Goal: Information Seeking & Learning: Learn about a topic

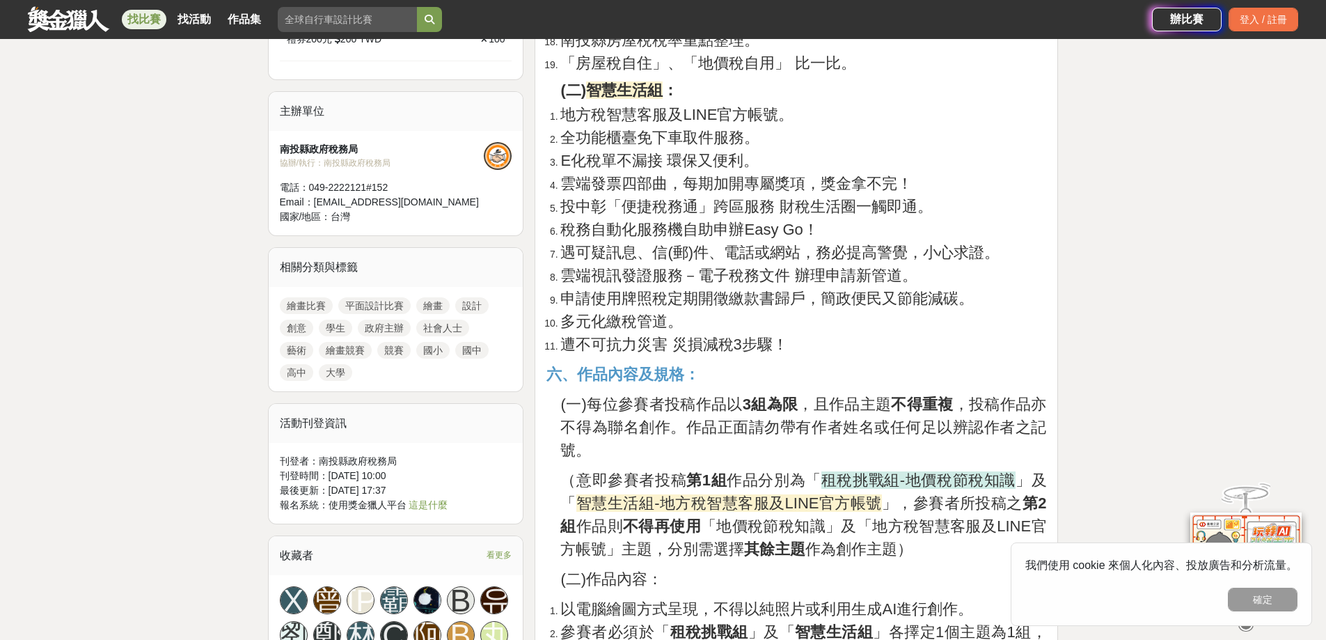
scroll to position [1044, 0]
drag, startPoint x: 559, startPoint y: 135, endPoint x: 767, endPoint y: 136, distance: 207.4
click at [767, 136] on li "全功能櫃臺免下車取件服務。" at bounding box center [803, 136] width 486 height 23
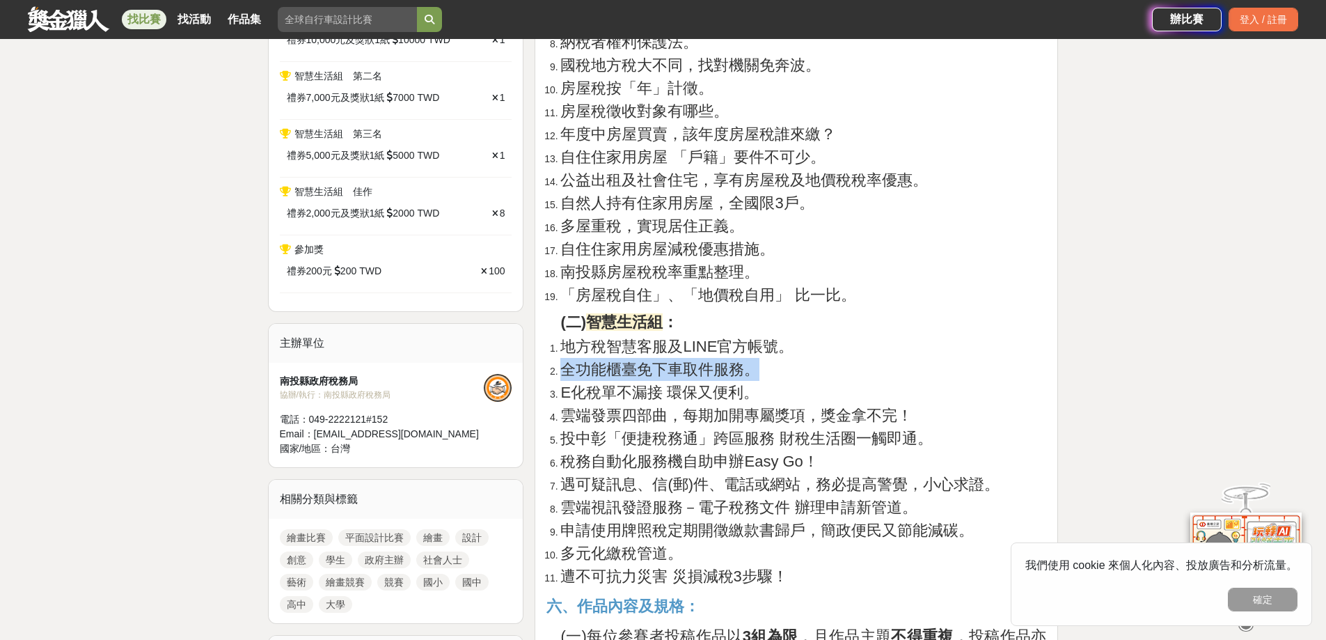
scroll to position [835, 0]
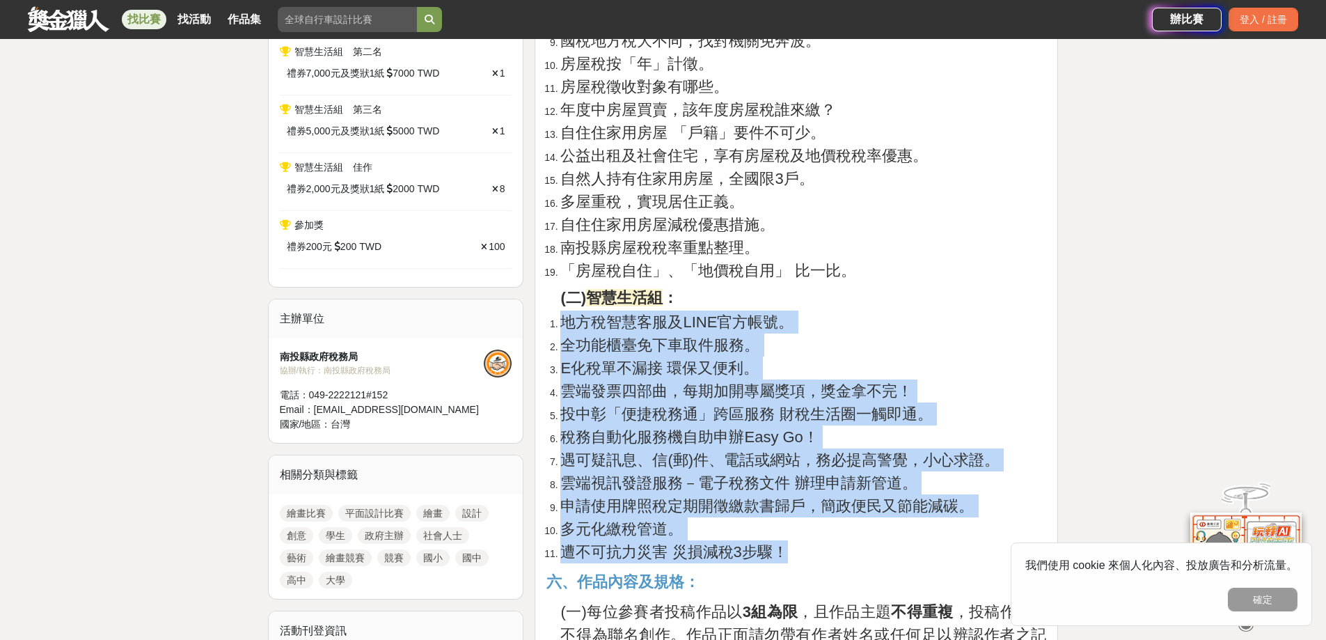
drag, startPoint x: 555, startPoint y: 324, endPoint x: 873, endPoint y: 548, distance: 388.1
click at [873, 548] on ol "地方稅智慧客服及LINE官方帳號。 全功能櫃臺免下車取件服務。 E化稅單不漏接 環保又便利。 雲端發票四部曲，每期加開專屬獎項，獎金拿不完！ 投中彰「便捷稅務…" at bounding box center [796, 436] width 500 height 253
click at [564, 371] on span "E化稅單不漏接 環保又便利。" at bounding box center [659, 367] width 198 height 17
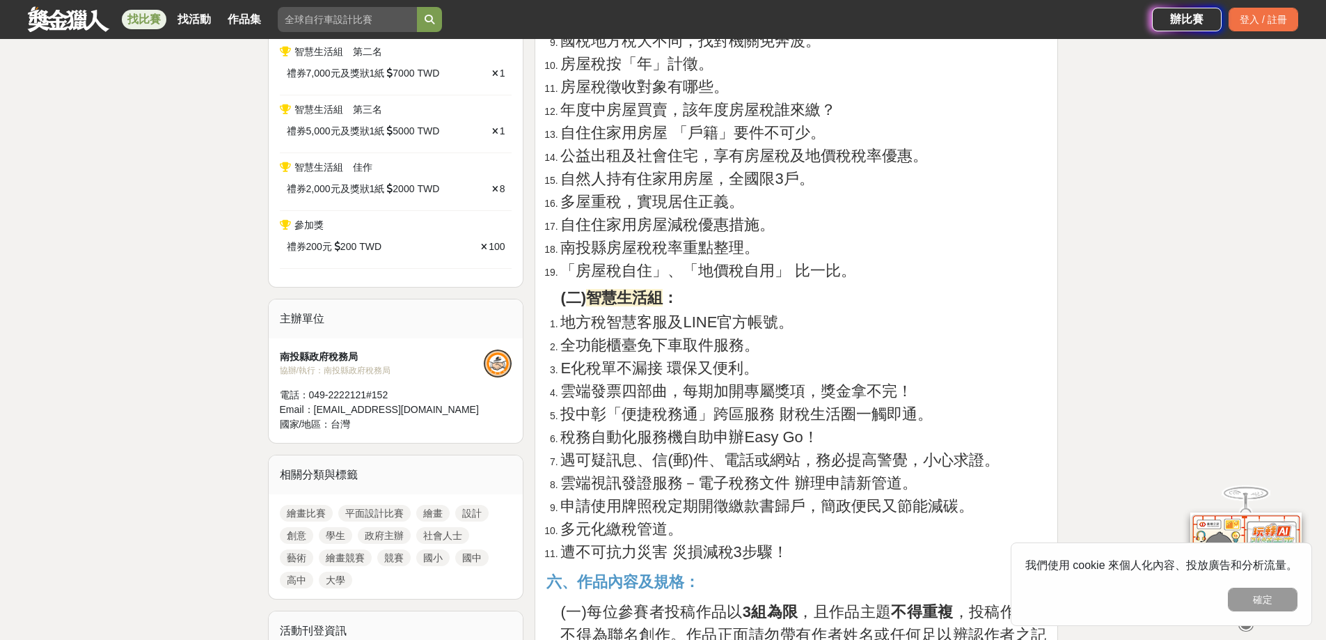
click at [564, 371] on span "E化稅單不漏接 環保又便利。" at bounding box center [659, 367] width 198 height 17
drag, startPoint x: 563, startPoint y: 397, endPoint x: 681, endPoint y: 385, distance: 118.2
click at [673, 395] on span "雲端發票四部曲，每期加開專屬獎項，獎金拿不完！" at bounding box center [736, 390] width 352 height 17
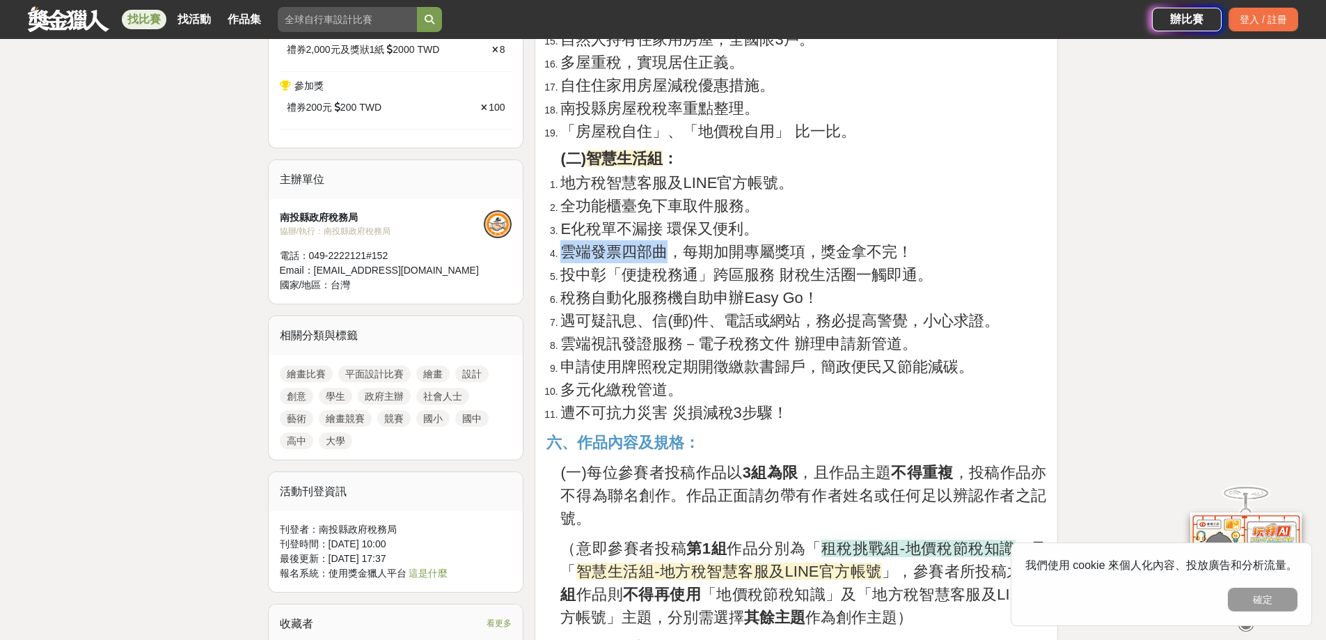
scroll to position [905, 0]
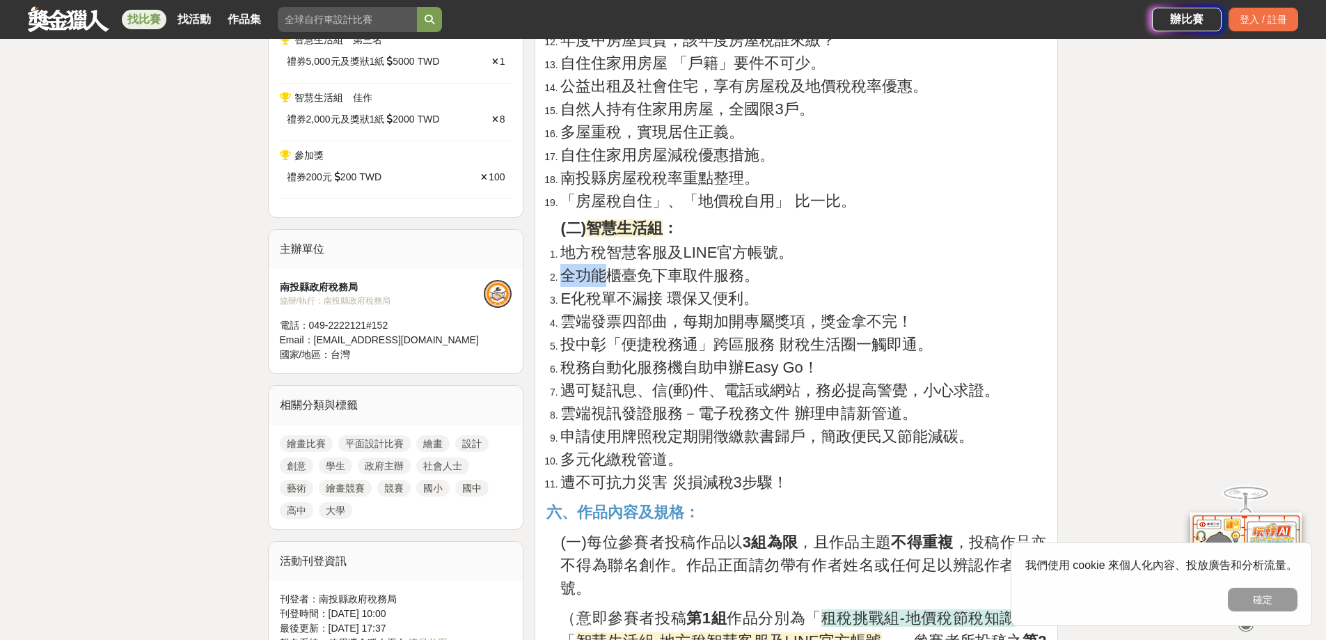
drag, startPoint x: 564, startPoint y: 272, endPoint x: 611, endPoint y: 273, distance: 47.3
click at [607, 272] on span "全功能櫃臺免下車取件服務。" at bounding box center [659, 275] width 199 height 17
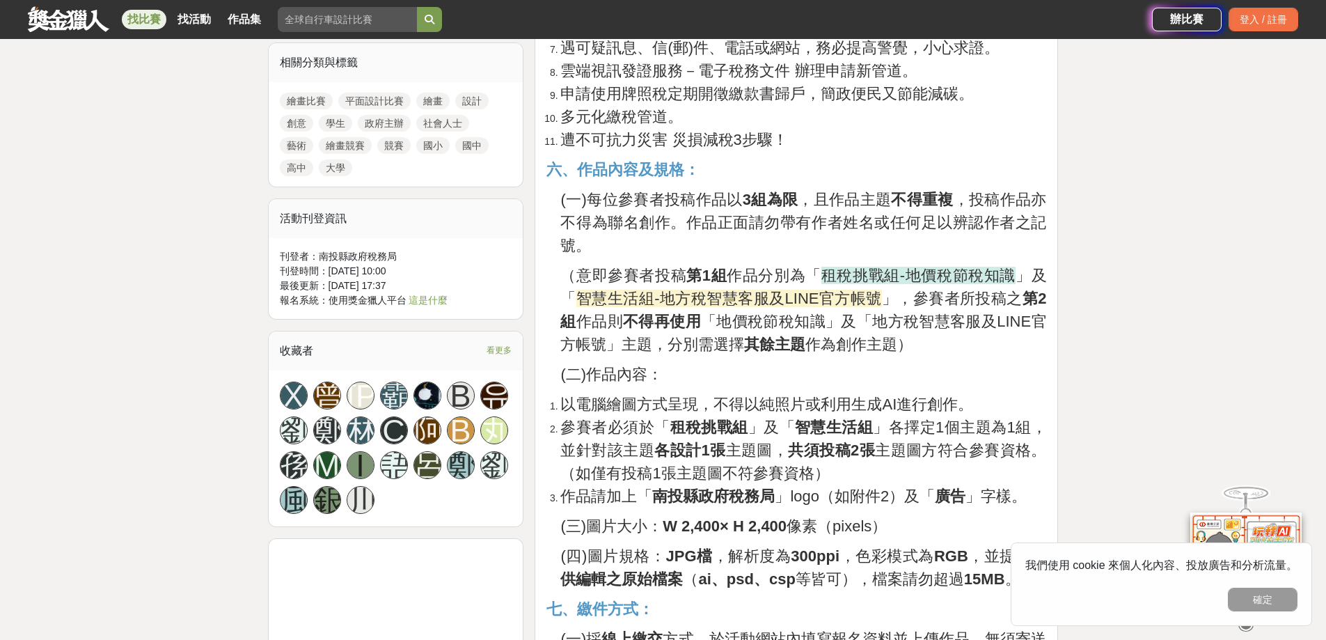
scroll to position [1253, 0]
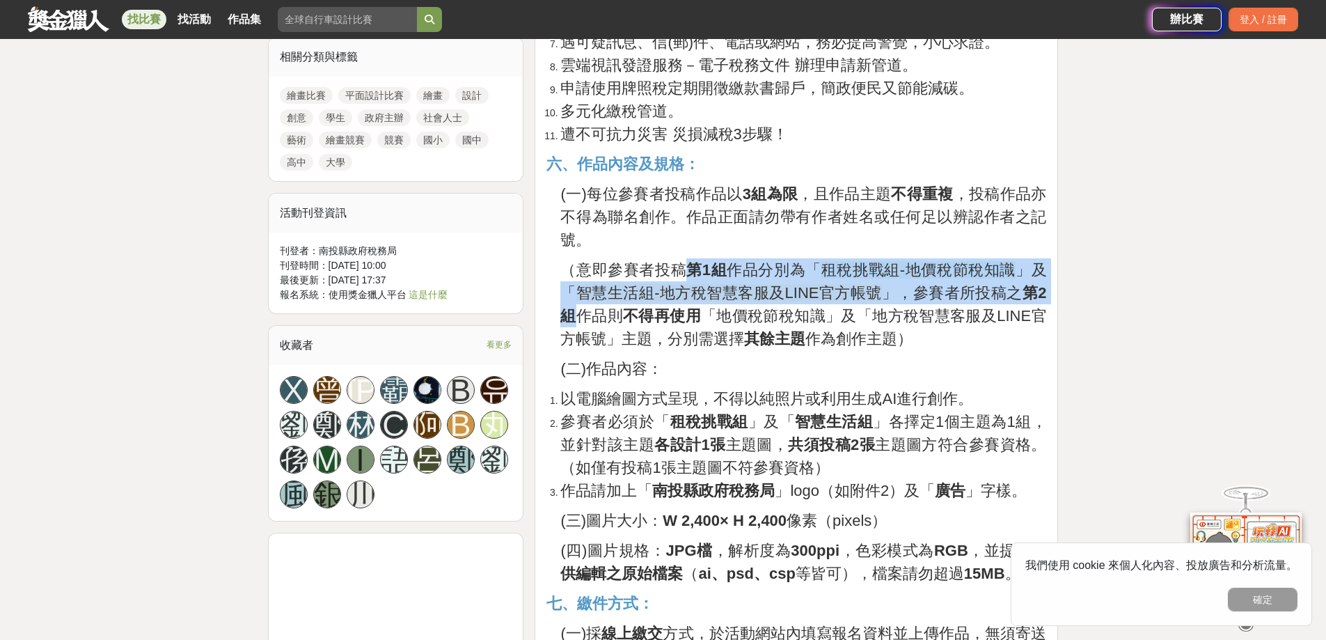
drag, startPoint x: 685, startPoint y: 271, endPoint x: 1076, endPoint y: 300, distance: 391.4
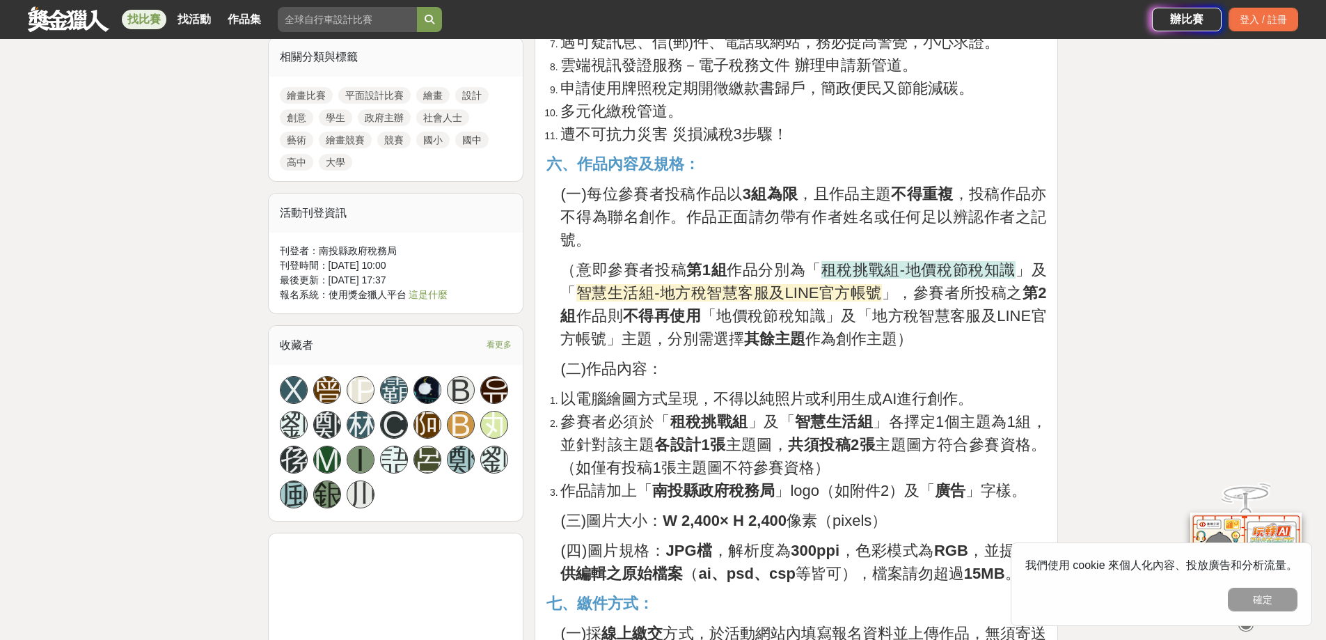
click at [697, 248] on p "(一)每位參賽者投稿作品以 3組為限 ，且作品主題 不得重複 ，投稿作品亦不得為聯名創作。作品正面請勿帶有作者姓名或任何足以辨認作者之記號。" at bounding box center [803, 216] width 486 height 69
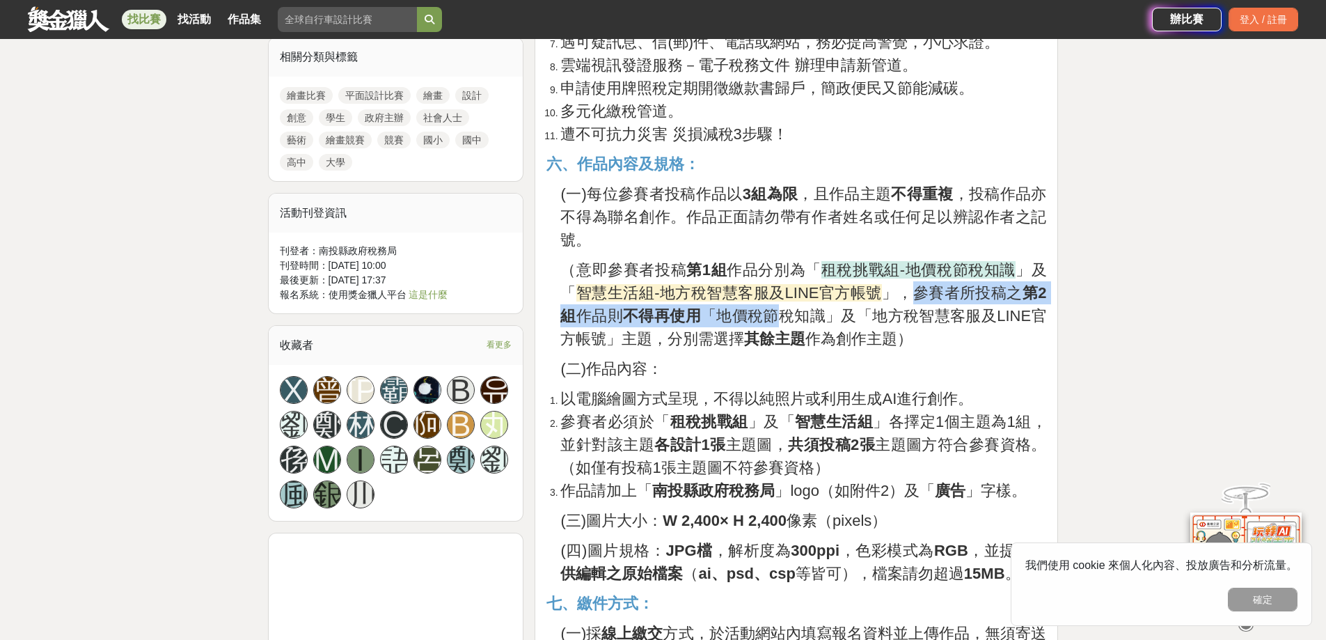
drag, startPoint x: 896, startPoint y: 296, endPoint x: 768, endPoint y: 307, distance: 128.5
click at [768, 307] on span "」，參賽者所投稿之 第2組 作品則 不得再使用 「地價稅節稅知識」及「地方稅智慧客服及LINE官方帳號」主題，分別需選擇 其餘主題 作為創作主題）" at bounding box center [803, 315] width 486 height 63
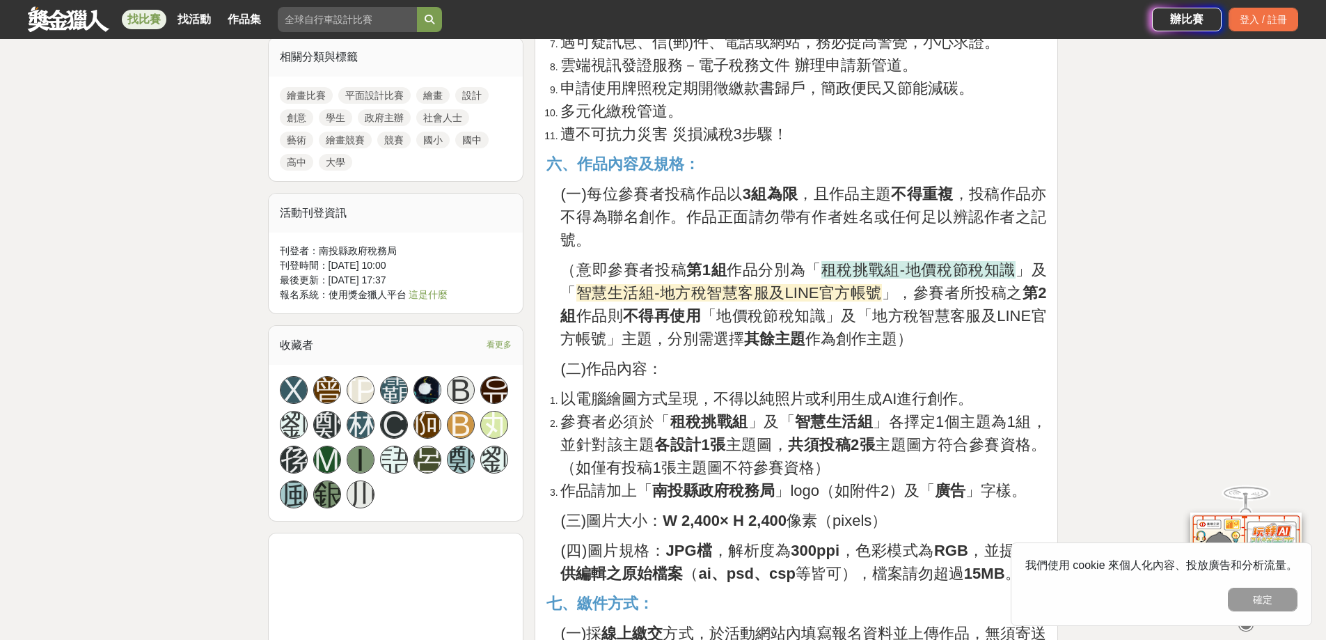
drag, startPoint x: 777, startPoint y: 182, endPoint x: 777, endPoint y: 212, distance: 29.2
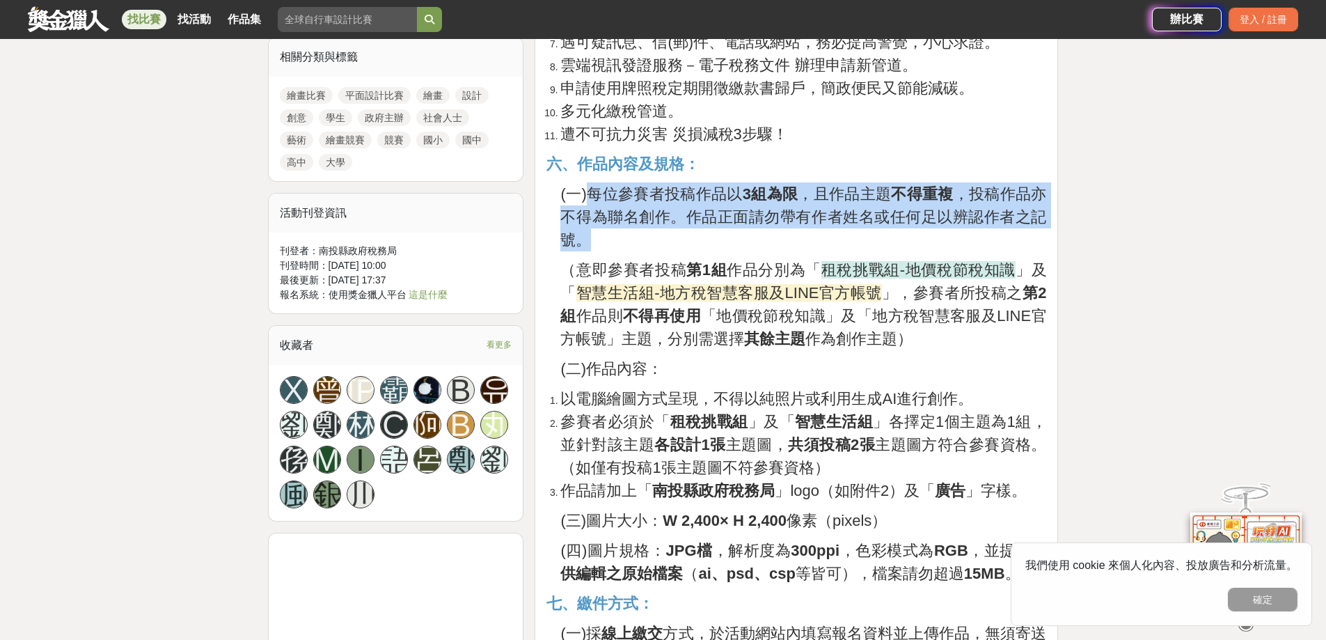
drag, startPoint x: 591, startPoint y: 197, endPoint x: 743, endPoint y: 248, distance: 160.6
click at [743, 248] on p "(一)每位參賽者投稿作品以 3組為限 ，且作品主題 不得重複 ，投稿作品亦不得為聯名創作。作品正面請勿帶有作者姓名或任何足以辨認作者之記號。" at bounding box center [803, 216] width 486 height 69
click at [707, 251] on p "(一)每位參賽者投稿作品以 3組為限 ，且作品主題 不得重複 ，投稿作品亦不得為聯名創作。作品正面請勿帶有作者姓名或任何足以辨認作者之記號。" at bounding box center [803, 216] width 486 height 69
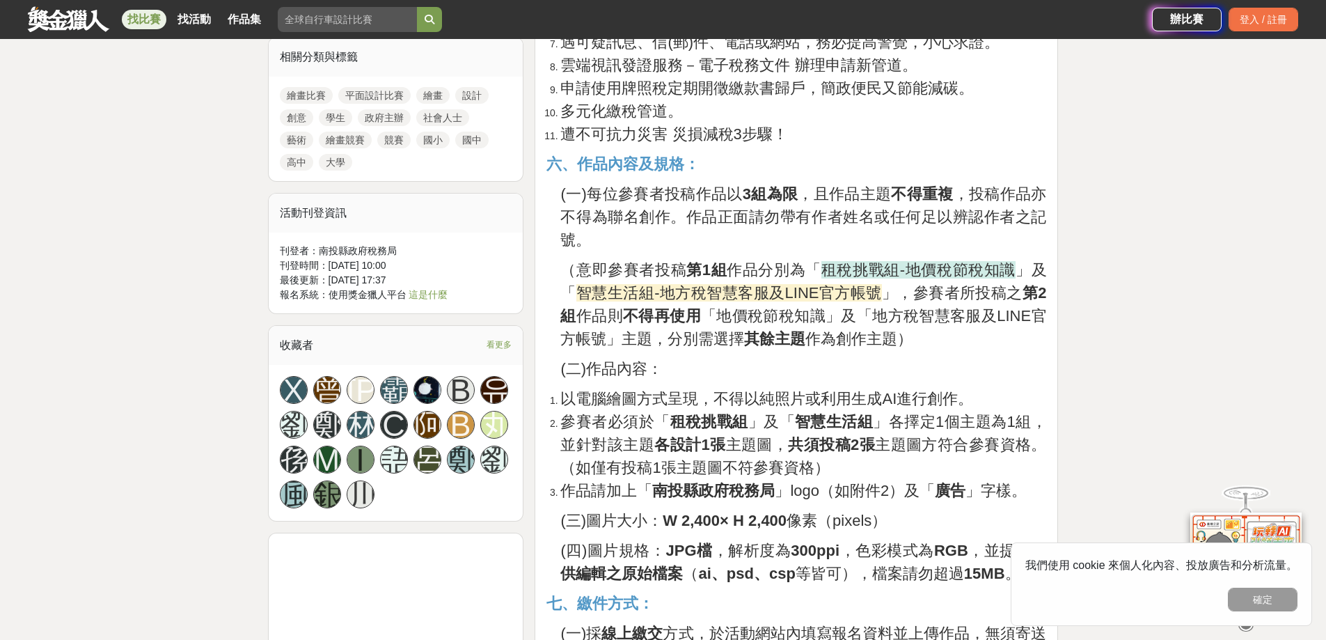
drag, startPoint x: 549, startPoint y: 211, endPoint x: 659, endPoint y: 231, distance: 111.8
click at [673, 237] on p "(一)每位參賽者投稿作品以 3組為限 ，且作品主題 不得重複 ，投稿作品亦不得為聯名創作。作品正面請勿帶有作者姓名或任何足以辨認作者之記號。" at bounding box center [803, 216] width 486 height 69
click at [659, 231] on p "(一)每位參賽者投稿作品以 3組為限 ，且作品主題 不得重複 ，投稿作品亦不得為聯名創作。作品正面請勿帶有作者姓名或任何足以辨認作者之記號。" at bounding box center [803, 216] width 486 height 69
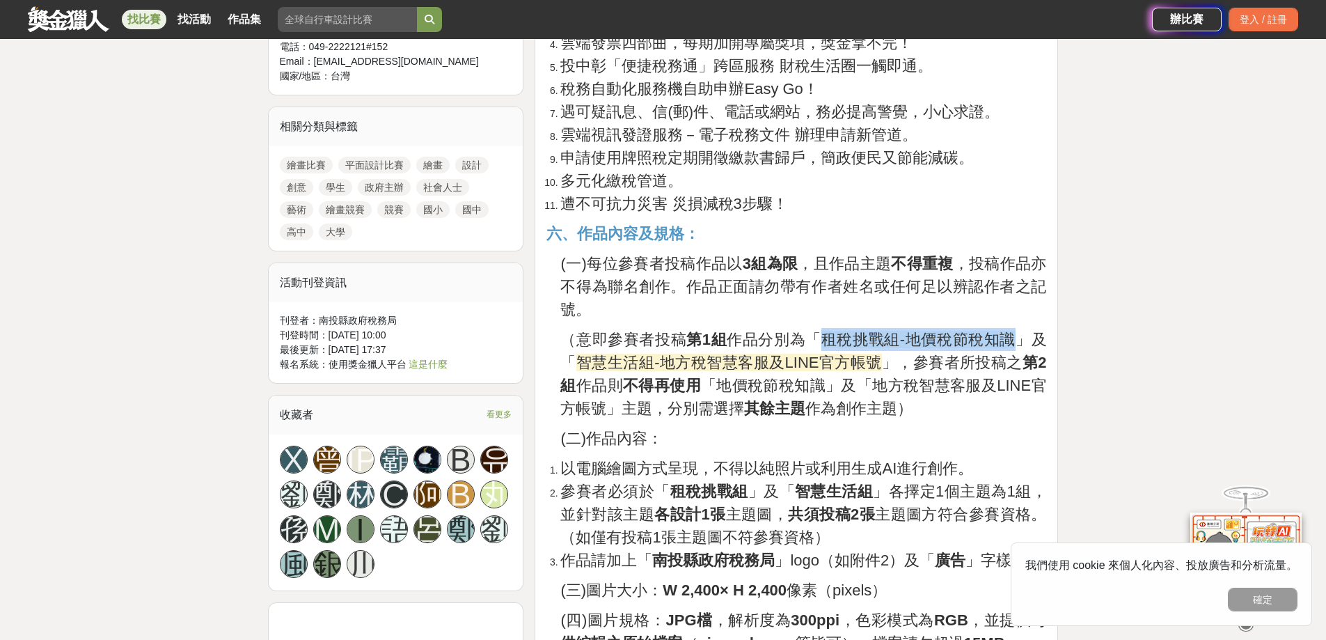
drag, startPoint x: 821, startPoint y: 340, endPoint x: 1010, endPoint y: 340, distance: 188.6
click at [1010, 340] on span "租稅挑戰組-地價稅節稅知識" at bounding box center [918, 339] width 194 height 17
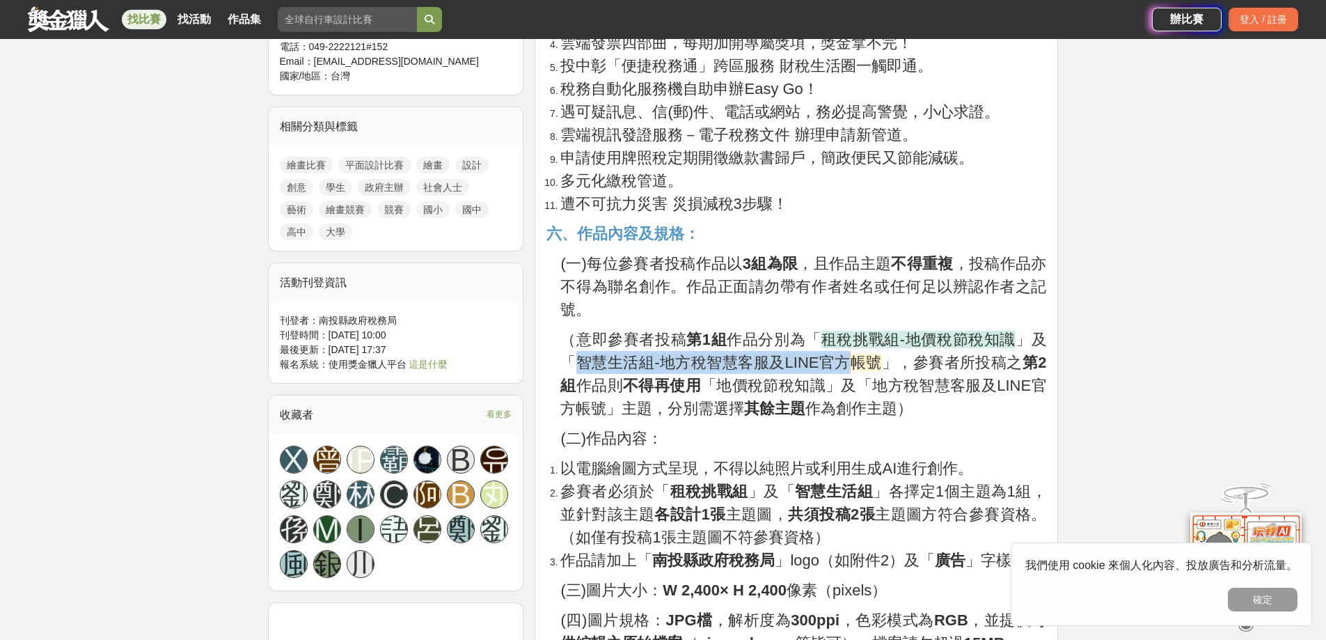
drag, startPoint x: 572, startPoint y: 368, endPoint x: 817, endPoint y: 365, distance: 245.0
click at [841, 367] on p "（意即參賽者投稿 第1組 作品分別為「 租稅挑戰組-地價稅節稅知識 」及「 智慧生活組-地方稅智慧客服及LINE官方帳號 」，參賽者所投稿之 第2組 作品則 …" at bounding box center [803, 374] width 486 height 92
click at [640, 353] on span "智慧生活組-地方稅智慧客服及LINE官方帳號" at bounding box center [728, 361] width 305 height 17
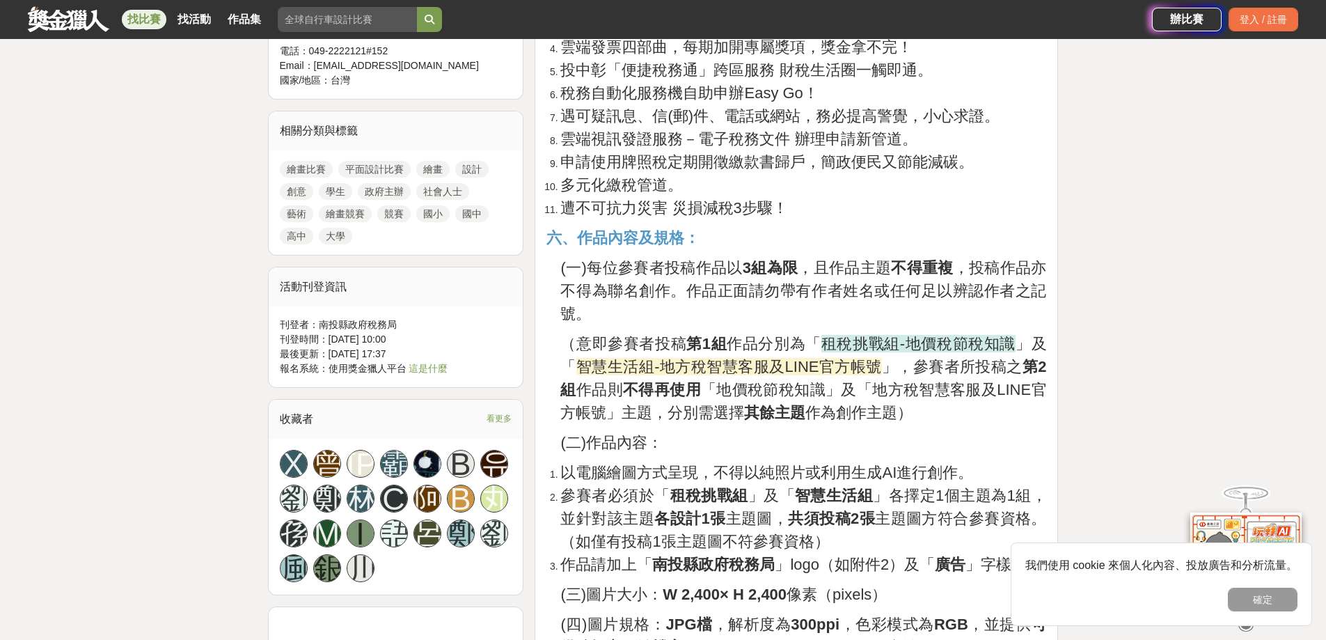
scroll to position [1044, 0]
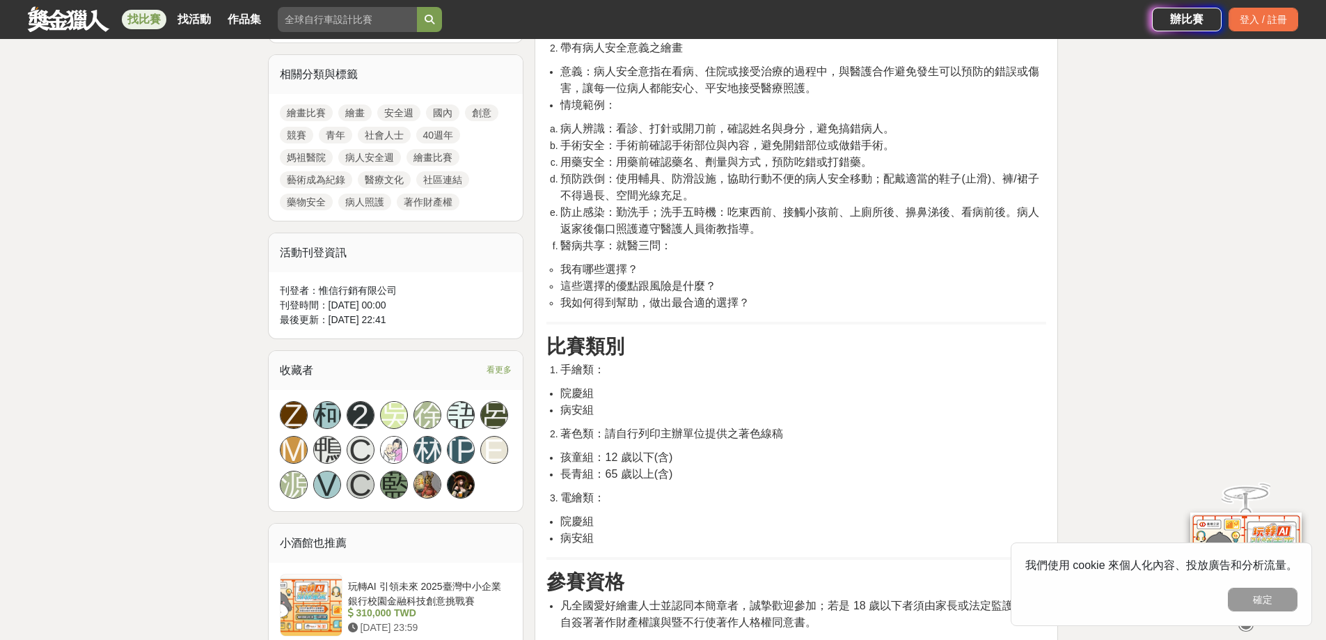
scroll to position [626, 0]
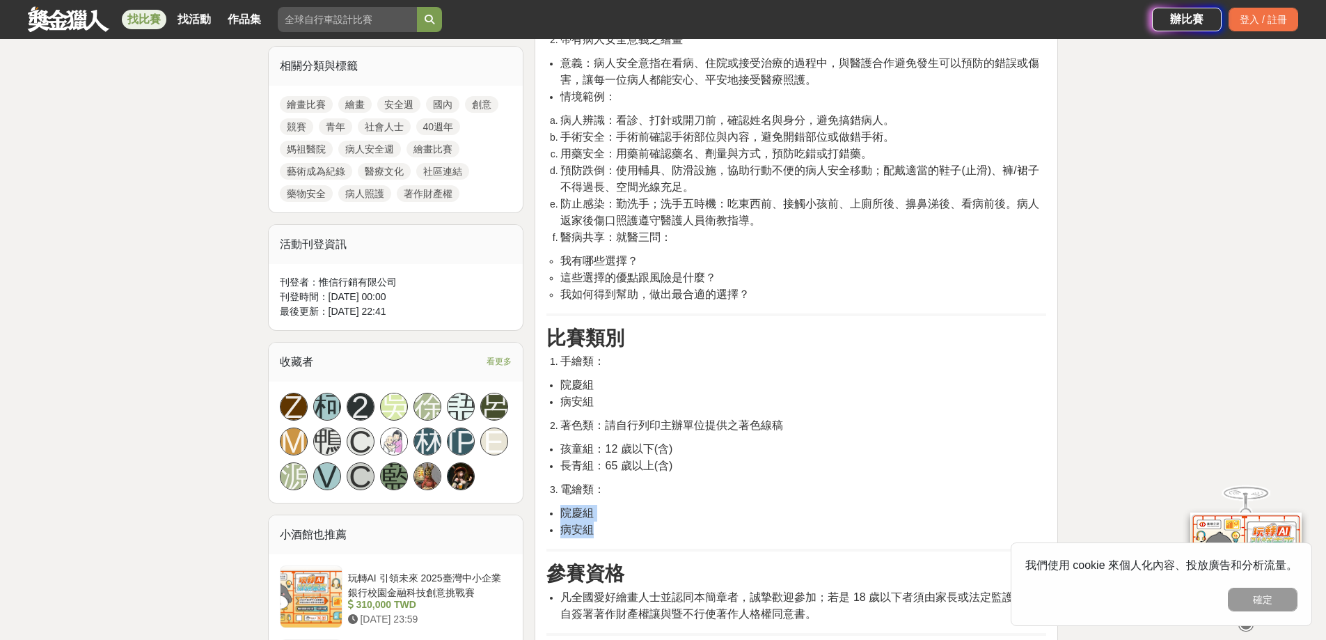
drag, startPoint x: 555, startPoint y: 517, endPoint x: 598, endPoint y: 530, distance: 44.9
click at [598, 530] on ul "院慶組 病安組" at bounding box center [796, 521] width 500 height 33
click at [634, 529] on li "病安組" at bounding box center [803, 529] width 486 height 17
drag, startPoint x: 607, startPoint y: 534, endPoint x: 621, endPoint y: 535, distance: 13.9
click at [621, 535] on li "病安組" at bounding box center [803, 529] width 486 height 17
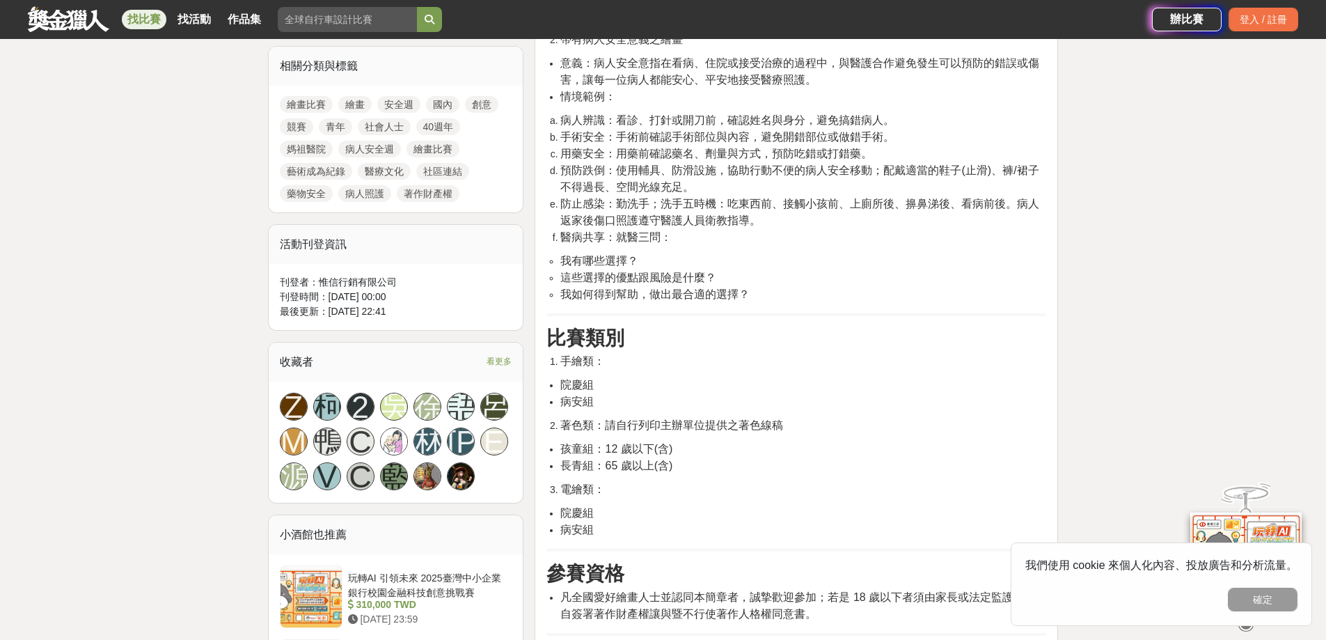
click at [626, 533] on li "病安組" at bounding box center [803, 529] width 486 height 17
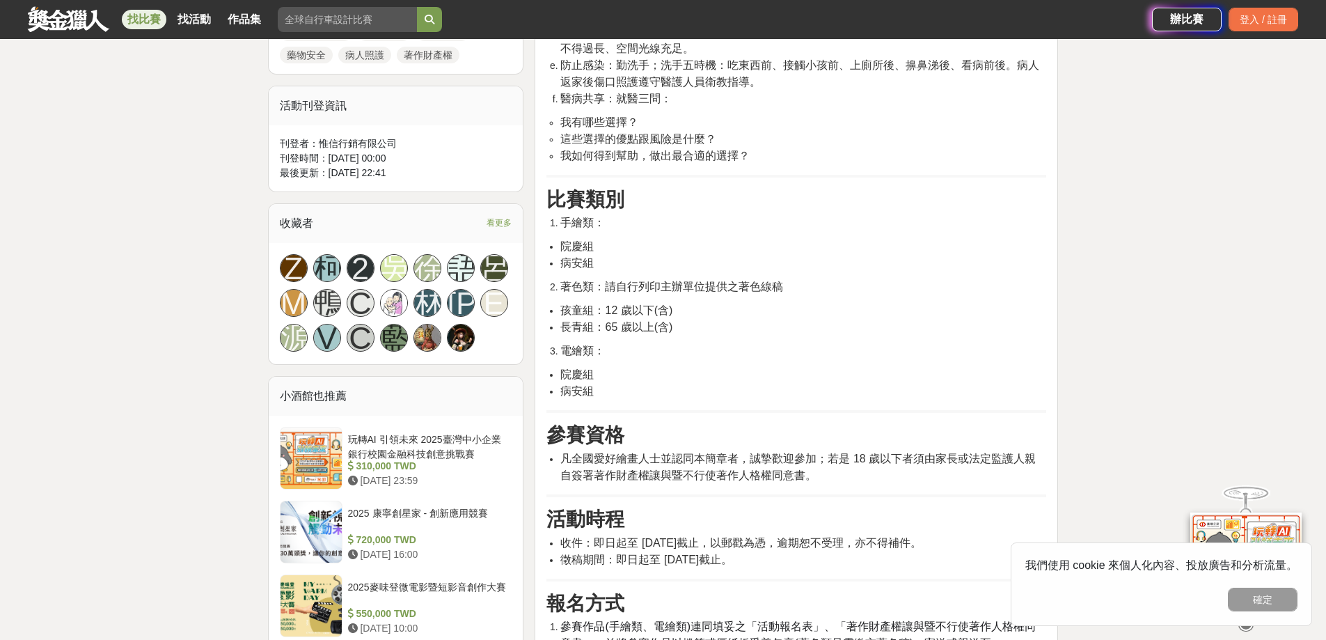
scroll to position [765, 0]
drag, startPoint x: 576, startPoint y: 382, endPoint x: 634, endPoint y: 389, distance: 58.2
click at [634, 389] on li "病安組" at bounding box center [803, 390] width 486 height 17
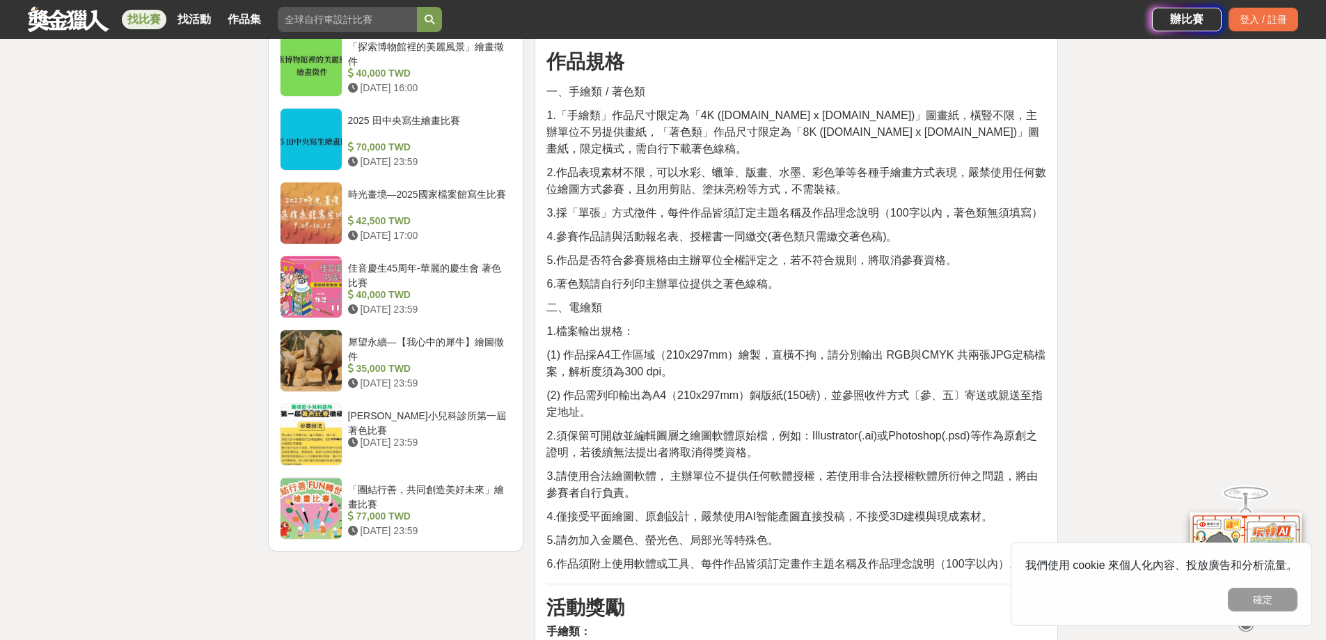
scroll to position [1600, 0]
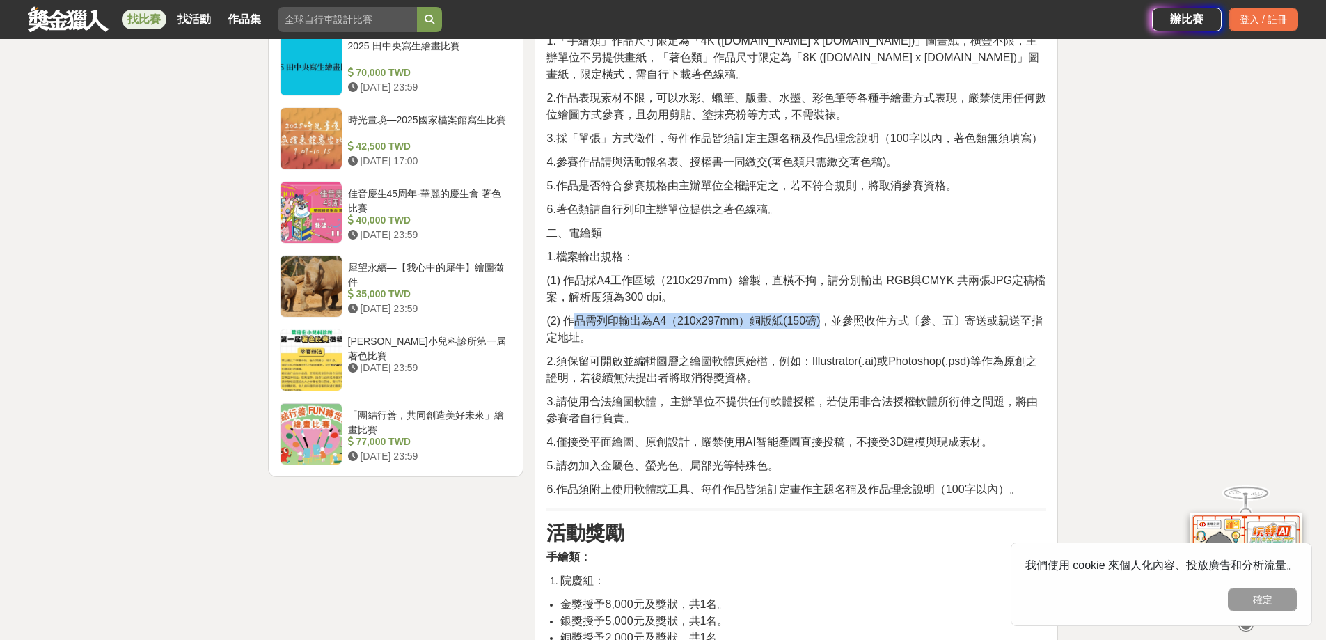
drag, startPoint x: 820, startPoint y: 302, endPoint x: 575, endPoint y: 307, distance: 245.7
click at [575, 315] on span "(2) 作品需列印輸出為A4（210x297mm）銅版紙(150磅)，並參照收件方式〔參、五〕寄送或親送至指定地址。" at bounding box center [794, 329] width 496 height 29
drag, startPoint x: 582, startPoint y: 321, endPoint x: 552, endPoint y: 315, distance: 31.3
click at [553, 315] on span "(2) 作品需列印輸出為A4（210x297mm）銅版紙(150磅)，並參照收件方式〔參、五〕寄送或親送至指定地址。" at bounding box center [794, 329] width 496 height 29
click at [572, 315] on span "(2) 作品需列印輸出為A4（210x297mm）銅版紙(150磅)，並參照收件方式〔參、五〕寄送或親送至指定地址。" at bounding box center [794, 329] width 496 height 29
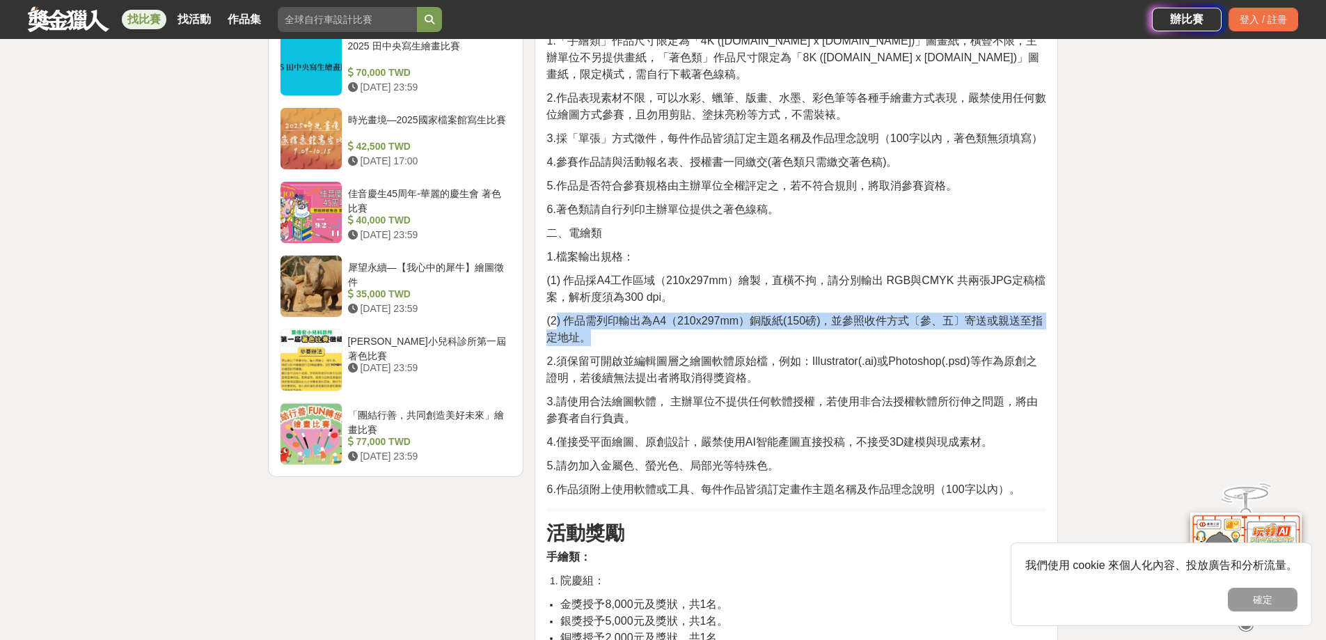
drag, startPoint x: 558, startPoint y: 308, endPoint x: 832, endPoint y: 317, distance: 273.6
click at [832, 317] on p "(2) 作品需列印輸出為A4（210x297mm）銅版紙(150磅)，並參照收件方式〔參、五〕寄送或親送至指定地址。" at bounding box center [796, 328] width 500 height 33
click at [825, 324] on p "(2) 作品需列印輸出為A4（210x297mm）銅版紙(150磅)，並參照收件方式〔參、五〕寄送或親送至指定地址。" at bounding box center [796, 328] width 500 height 33
drag, startPoint x: 619, startPoint y: 321, endPoint x: 585, endPoint y: 307, distance: 36.5
click at [585, 312] on p "(2) 作品需列印輸出為A4（210x297mm）銅版紙(150磅)，並參照收件方式〔參、五〕寄送或親送至指定地址。" at bounding box center [796, 328] width 500 height 33
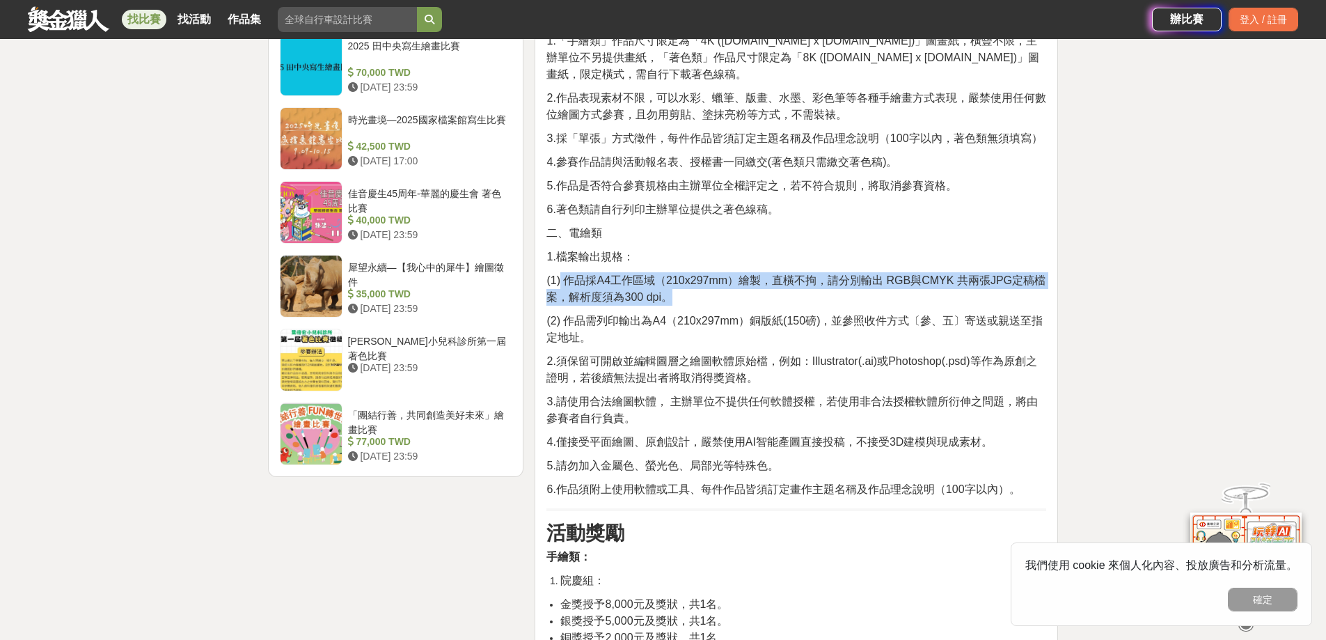
drag, startPoint x: 731, startPoint y: 280, endPoint x: 560, endPoint y: 255, distance: 173.0
click at [560, 272] on p "(1) 作品採A4工作區域（210x297mm）繪製，直橫不拘，請分別輸出 RGB與CMYK 共兩張JPG定稿檔案，解析度須為300 dpi。" at bounding box center [796, 288] width 500 height 33
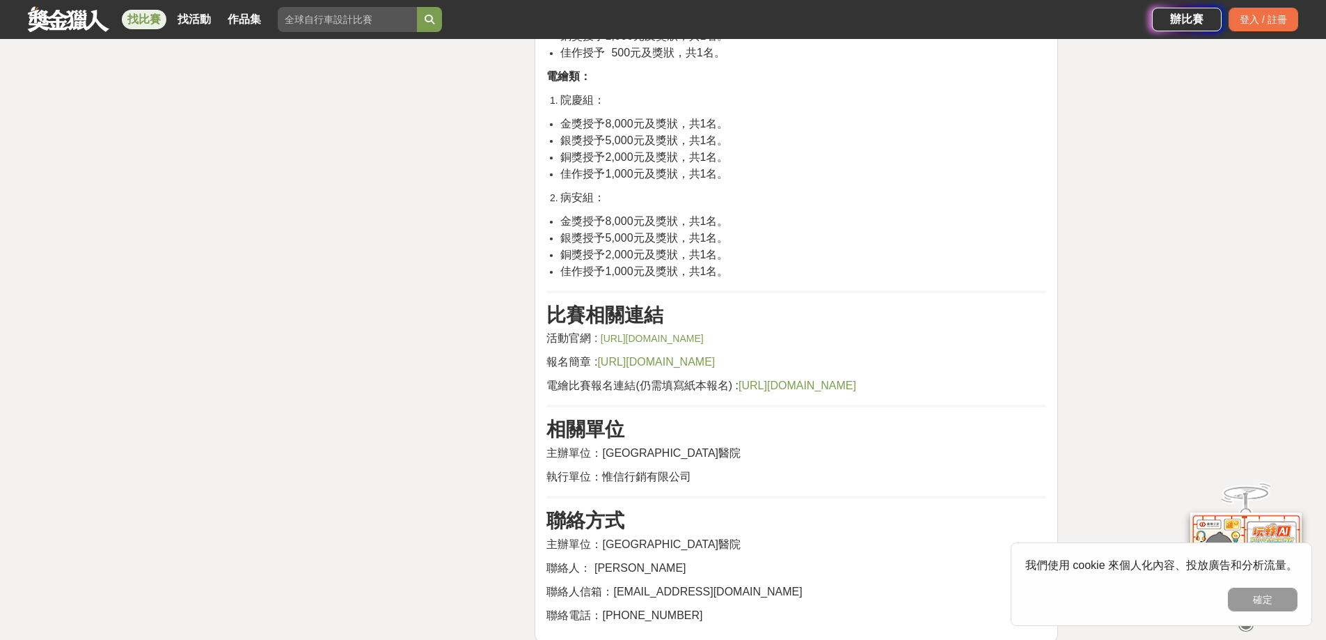
scroll to position [2503, 0]
click at [1040, 211] on li "金獎授予8,000元及獎狀，共1名。" at bounding box center [803, 219] width 486 height 17
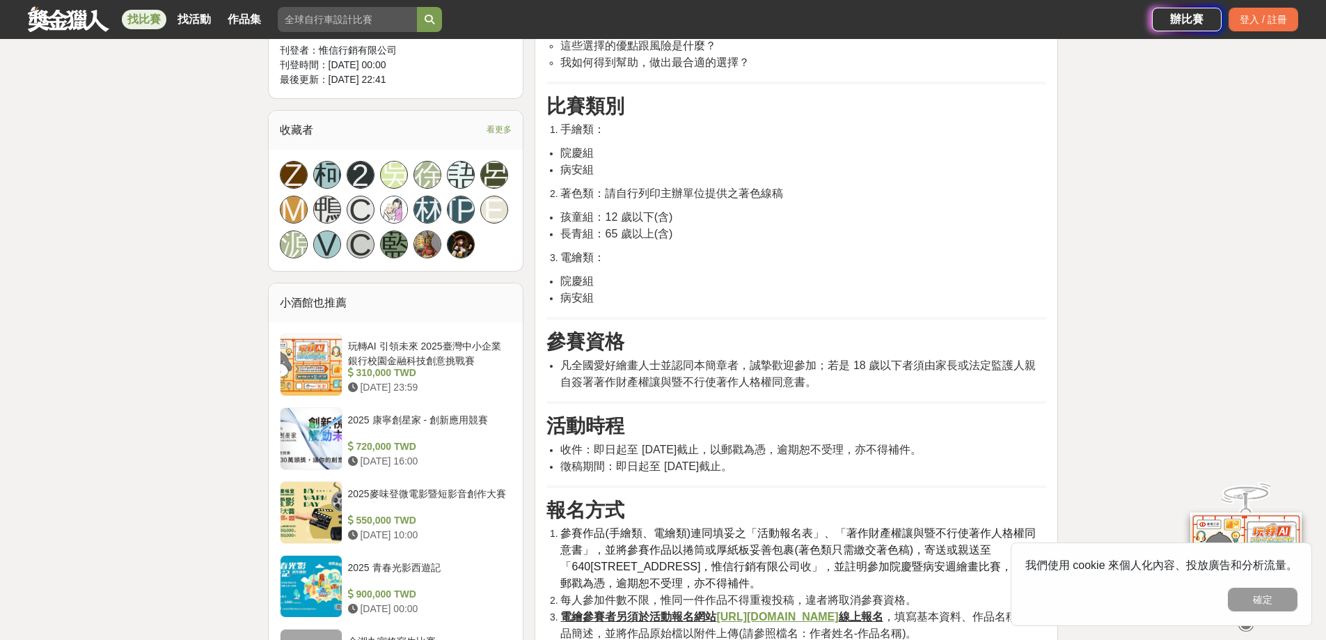
scroll to position [833, 0]
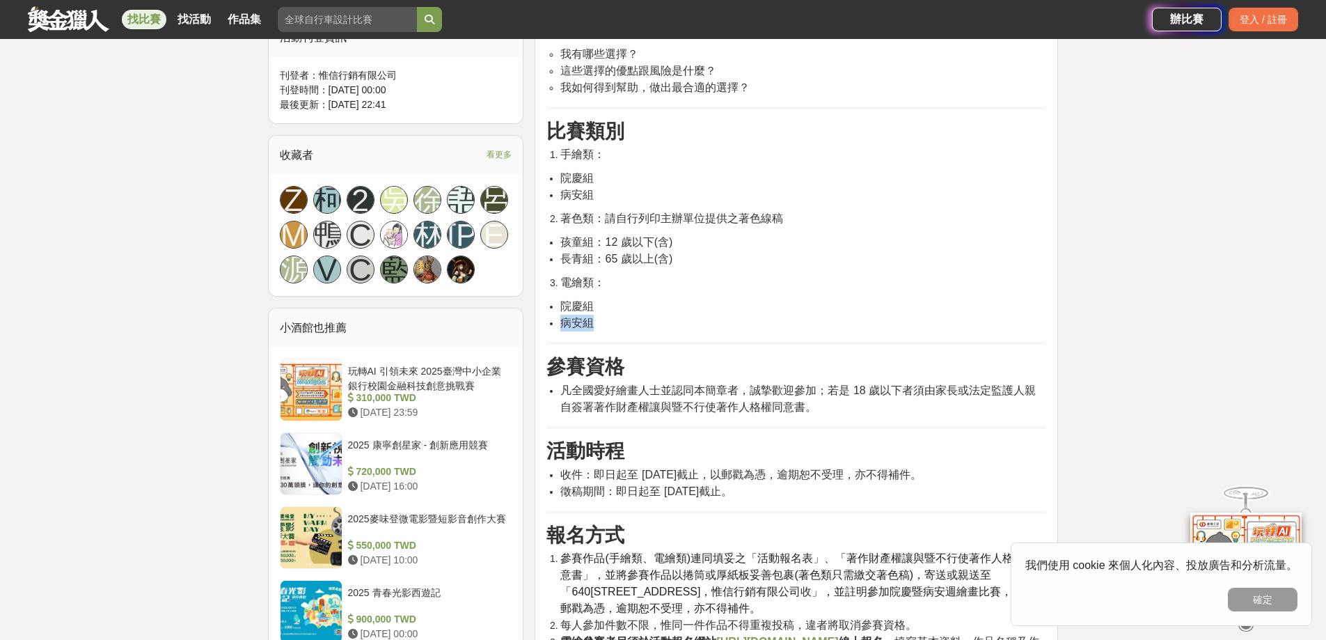
drag, startPoint x: 604, startPoint y: 327, endPoint x: 605, endPoint y: 311, distance: 16.1
click at [605, 311] on ul "院慶組 病安組" at bounding box center [796, 314] width 500 height 33
click at [605, 311] on li "院慶組" at bounding box center [803, 306] width 486 height 17
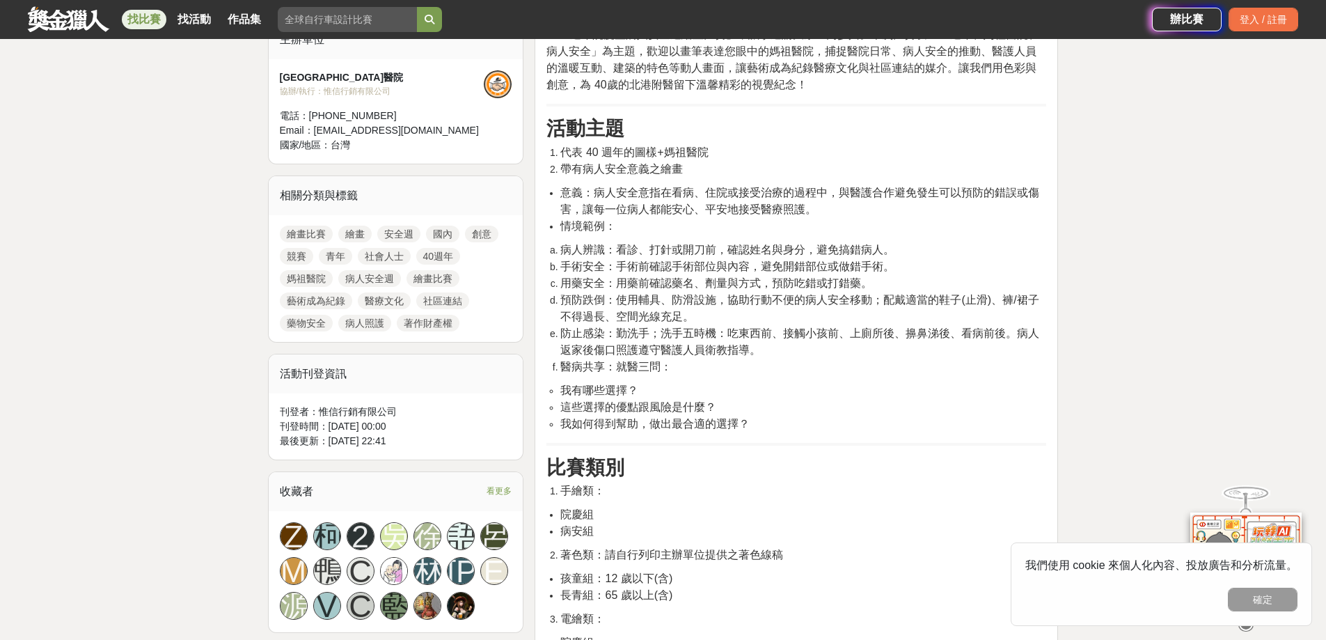
scroll to position [485, 0]
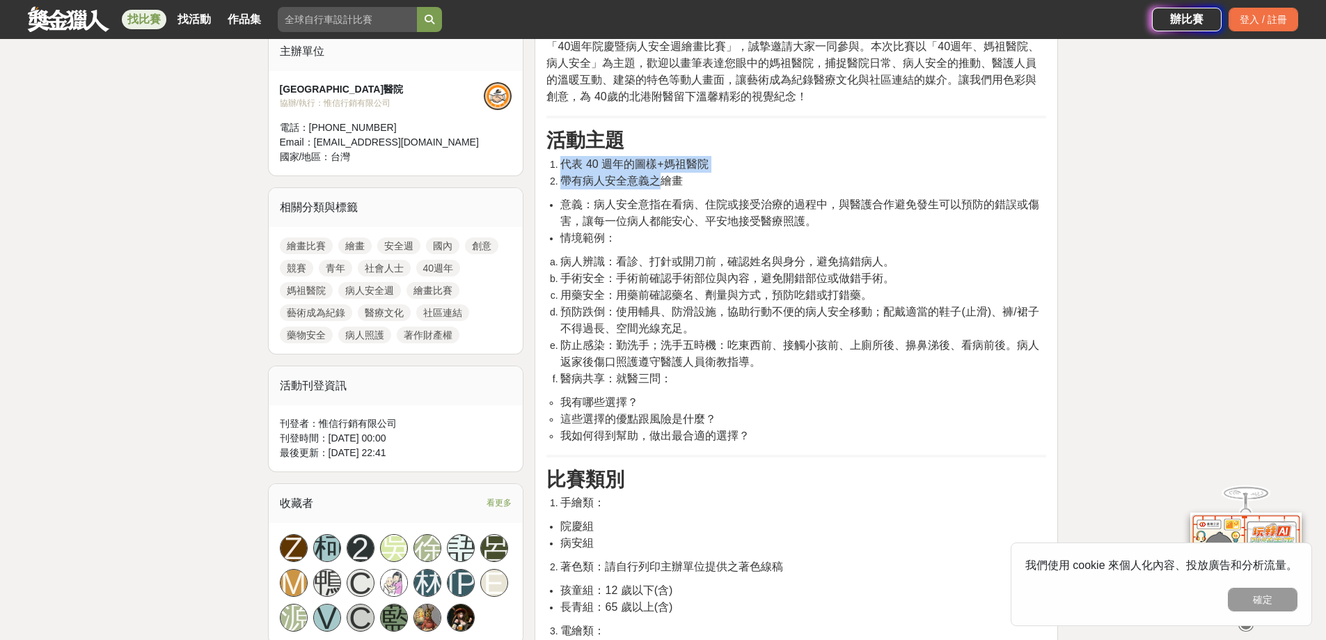
drag, startPoint x: 557, startPoint y: 166, endPoint x: 676, endPoint y: 188, distance: 121.7
click at [676, 188] on ol "代表 40 週年的圖樣+媽祖醫院 帶有病人安全意義之繪畫" at bounding box center [796, 172] width 500 height 33
click at [584, 224] on span "意義：病人安全意指在看病、住院或接受治療的過程中，與醫護合作避免發生可以預防的錯誤或傷害，讓每一位病人都能安心、平安地接受醫療照護。" at bounding box center [799, 212] width 479 height 29
drag, startPoint x: 677, startPoint y: 226, endPoint x: 723, endPoint y: 228, distance: 45.9
click at [723, 227] on span "意義：病人安全意指在看病、住院或接受治療的過程中，與醫護合作避免發生可以預防的錯誤或傷害，讓每一位病人都能安心、平安地接受醫療照護。" at bounding box center [799, 212] width 479 height 29
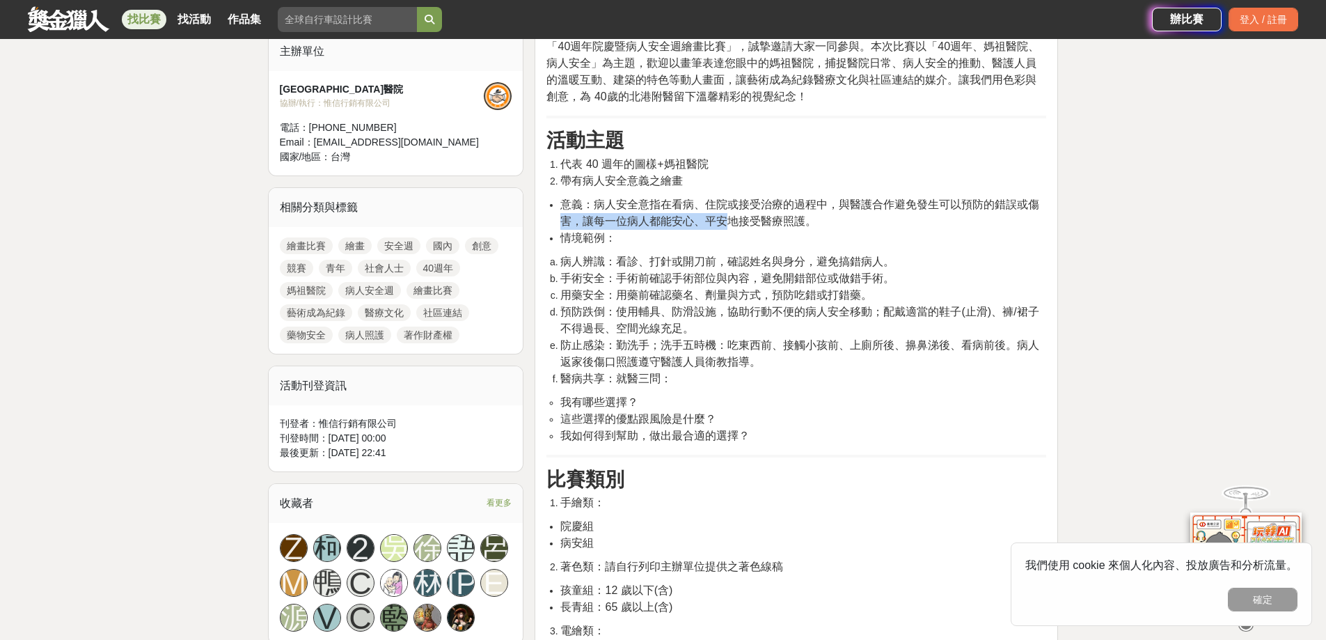
click at [640, 227] on span "意義：病人安全意指在看病、住院或接受治療的過程中，與醫護合作避免發生可以預防的錯誤或傷害，讓每一位病人都能安心、平安地接受醫療照護。" at bounding box center [799, 212] width 479 height 29
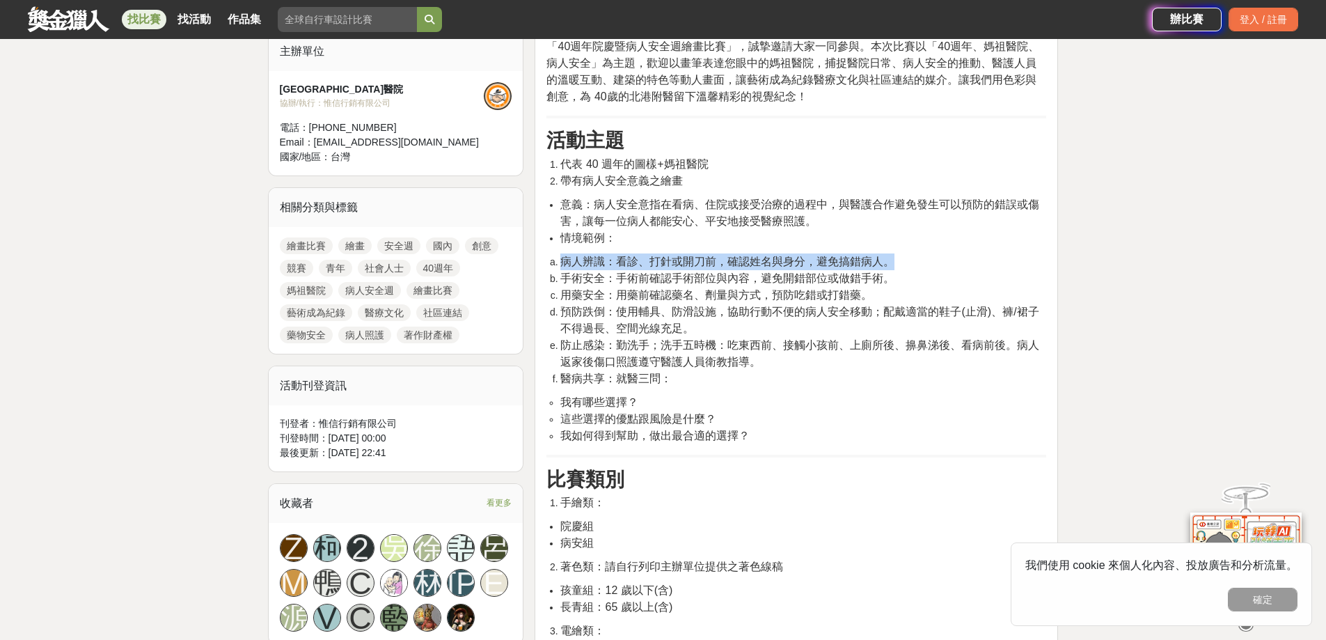
drag, startPoint x: 551, startPoint y: 259, endPoint x: 925, endPoint y: 256, distance: 373.7
click at [925, 256] on li "病人辨識：看診、打針或開刀前，確認姓名與身分，避免搞錯病人。" at bounding box center [803, 261] width 486 height 17
drag, startPoint x: 880, startPoint y: 262, endPoint x: 590, endPoint y: 256, distance: 290.2
click at [598, 255] on span "病人辨識：看診、打針或開刀前，確認姓名與身分，避免搞錯病人。" at bounding box center [727, 261] width 334 height 12
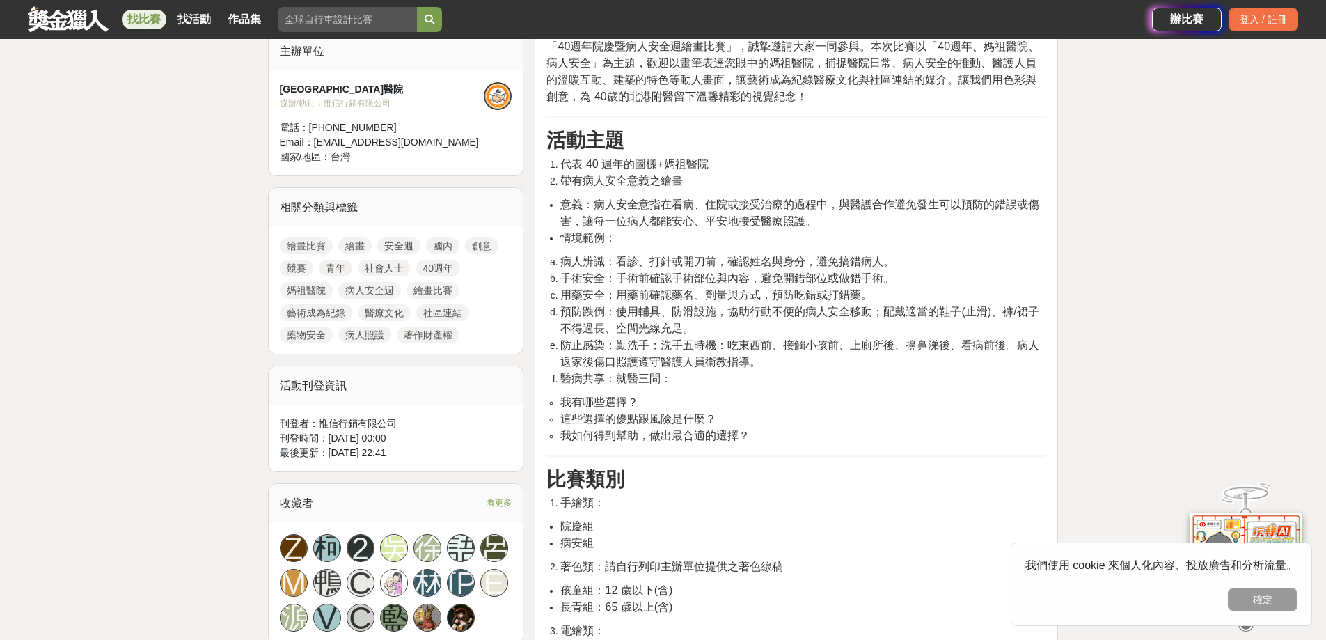
click at [560, 283] on li "手術安全：手術前確認手術部位與內容，避免開錯部位或做錯手術。" at bounding box center [803, 278] width 486 height 17
drag, startPoint x: 557, startPoint y: 260, endPoint x: 887, endPoint y: 254, distance: 330.6
click at [887, 254] on li "病人辨識：看診、打針或開刀前，確認姓名與身分，避免搞錯病人。" at bounding box center [803, 261] width 486 height 17
click at [936, 268] on li "病人辨識：看診、打針或開刀前，確認姓名與身分，避免搞錯病人。" at bounding box center [803, 261] width 486 height 17
drag, startPoint x: 894, startPoint y: 279, endPoint x: 900, endPoint y: 290, distance: 12.8
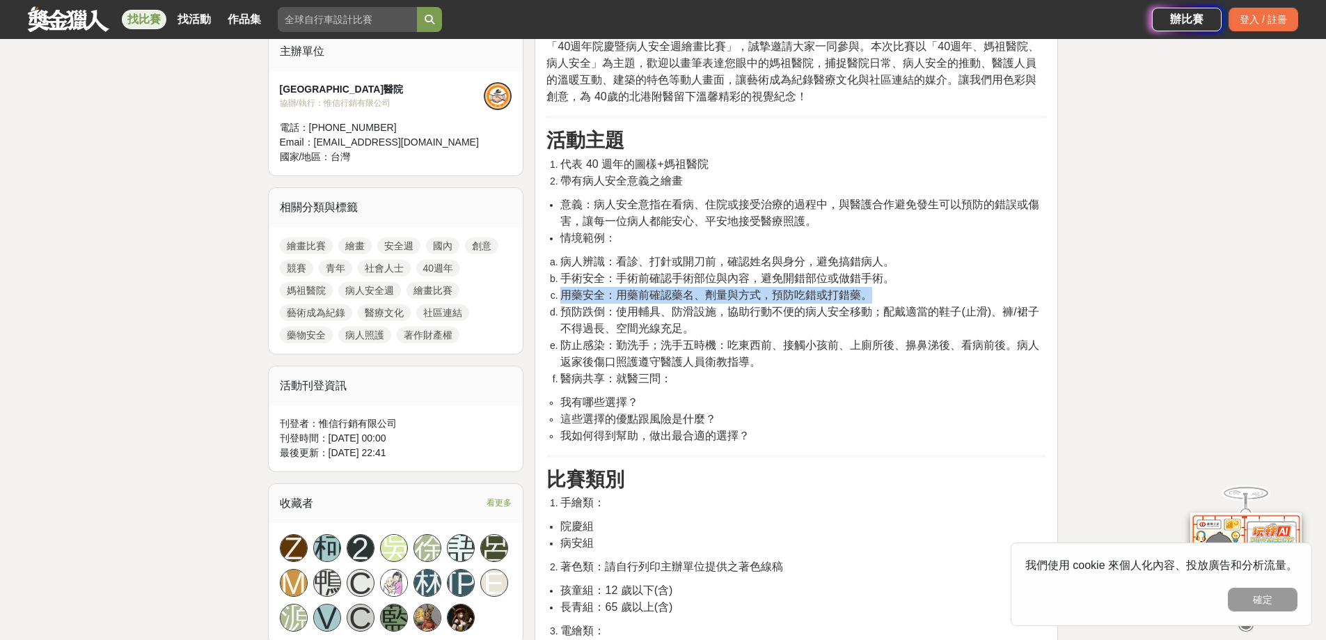
click at [900, 290] on ol "病人辨識：看診、打針或開刀前，確認姓名與身分，避免搞錯病人。 手術安全：手術前確認手術部位與內容，避免開錯部位或做錯手術。 用藥安全：用藥前確認藥名、劑量與方…" at bounding box center [796, 320] width 500 height 134
click at [930, 289] on li "用藥安全：用藥前確認藥名、劑量與方式，預防吃錯或打錯藥。" at bounding box center [803, 295] width 486 height 17
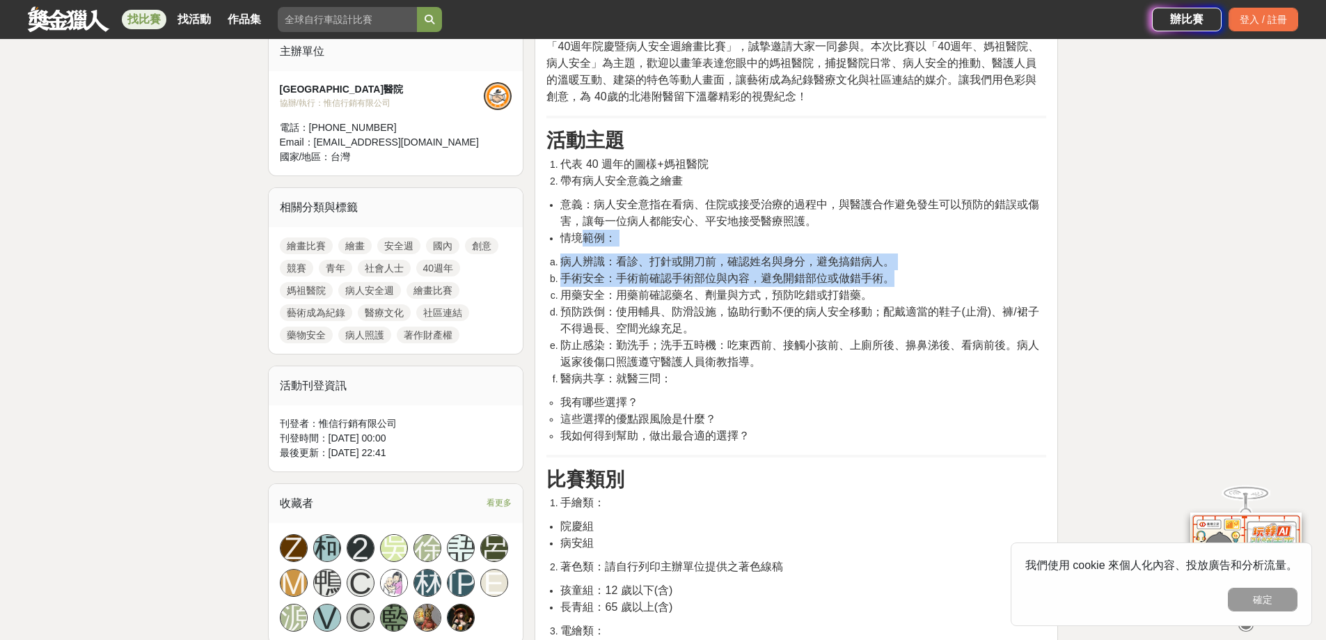
drag, startPoint x: 619, startPoint y: 255, endPoint x: 594, endPoint y: 264, distance: 25.7
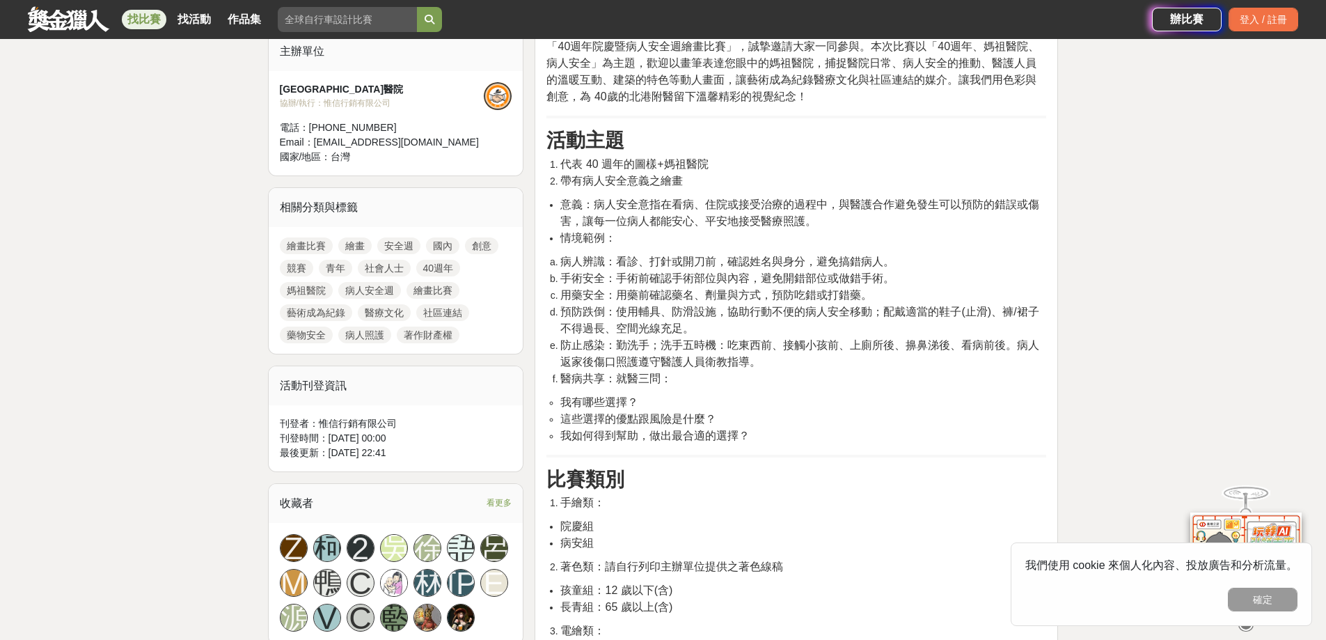
drag, startPoint x: 600, startPoint y: 298, endPoint x: 591, endPoint y: 273, distance: 25.7
click at [600, 298] on span "用藥安全：用藥前確認藥名、劑量與方式，預防吃錯或打錯藥。" at bounding box center [716, 295] width 312 height 12
drag, startPoint x: 564, startPoint y: 260, endPoint x: 774, endPoint y: 311, distance: 217.0
click at [873, 264] on span "病人辨識：看診、打針或開刀前，確認姓名與身分，避免搞錯病人。" at bounding box center [727, 261] width 334 height 12
click at [882, 255] on span "病人辨識：看診、打針或開刀前，確認姓名與身分，避免搞錯病人。" at bounding box center [727, 261] width 334 height 12
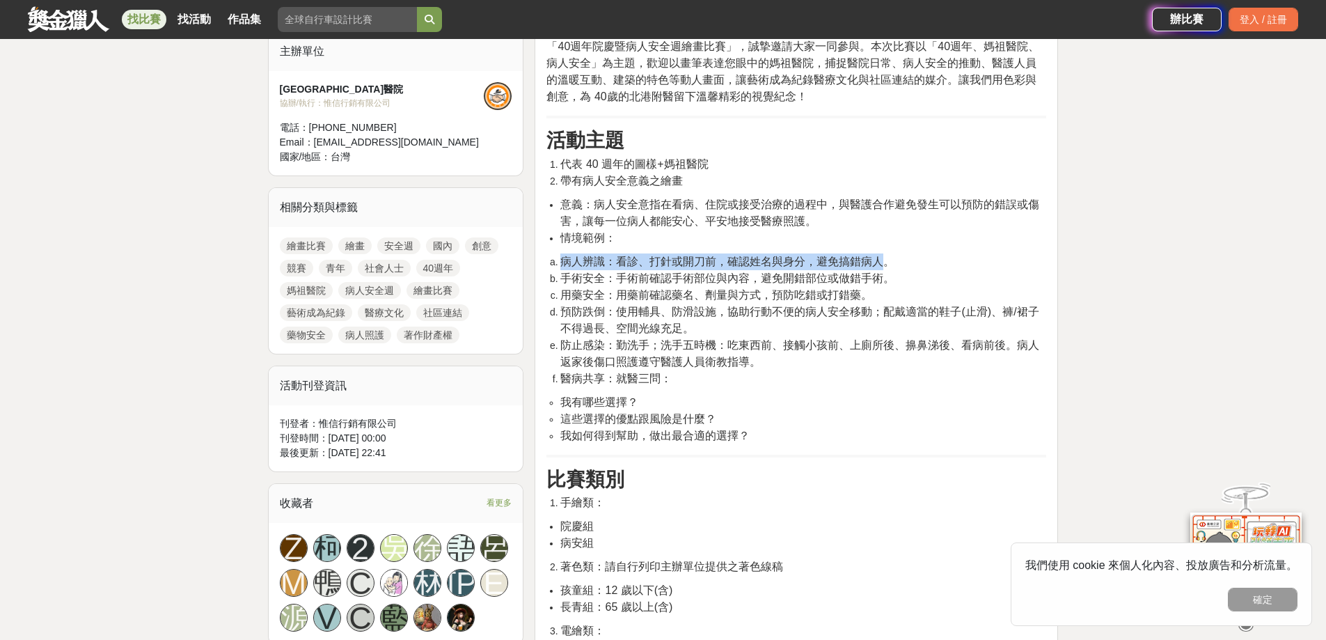
drag, startPoint x: 883, startPoint y: 260, endPoint x: 564, endPoint y: 257, distance: 319.4
click at [564, 257] on span "病人辨識：看診、打針或開刀前，確認姓名與身分，避免搞錯病人。" at bounding box center [727, 261] width 334 height 12
copy span "病人辨識：看診、打針或開刀前，確認姓名與身分，避免搞錯病人"
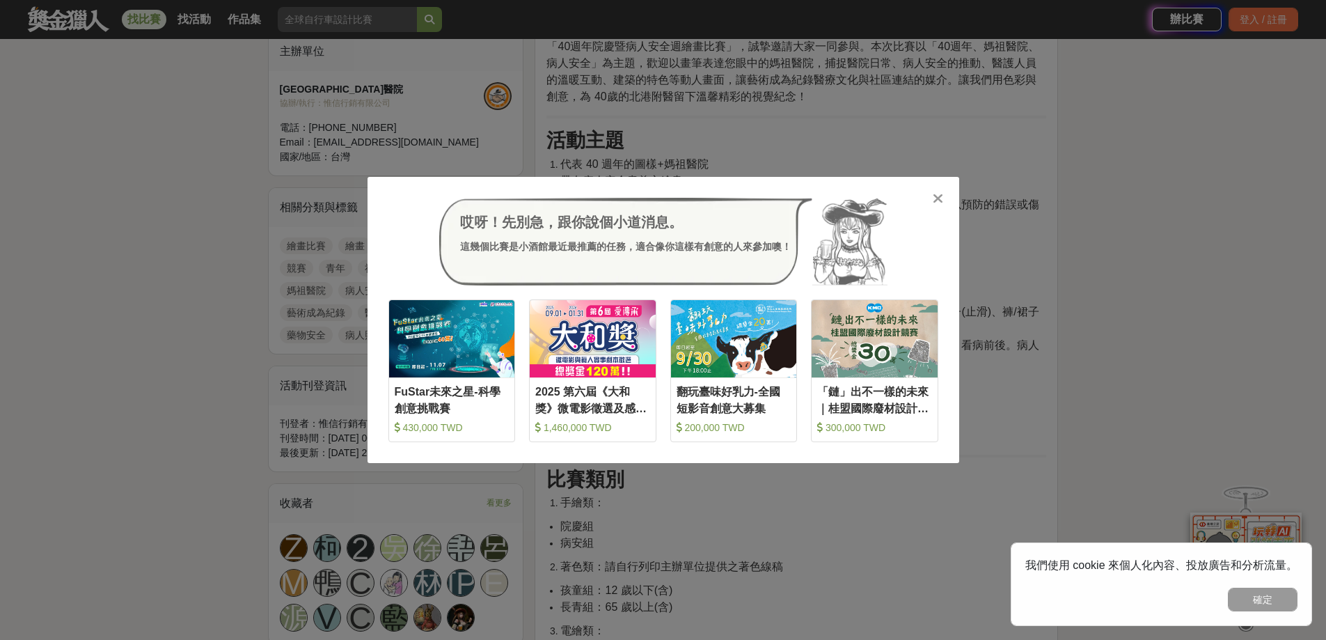
click at [935, 203] on icon at bounding box center [937, 198] width 10 height 14
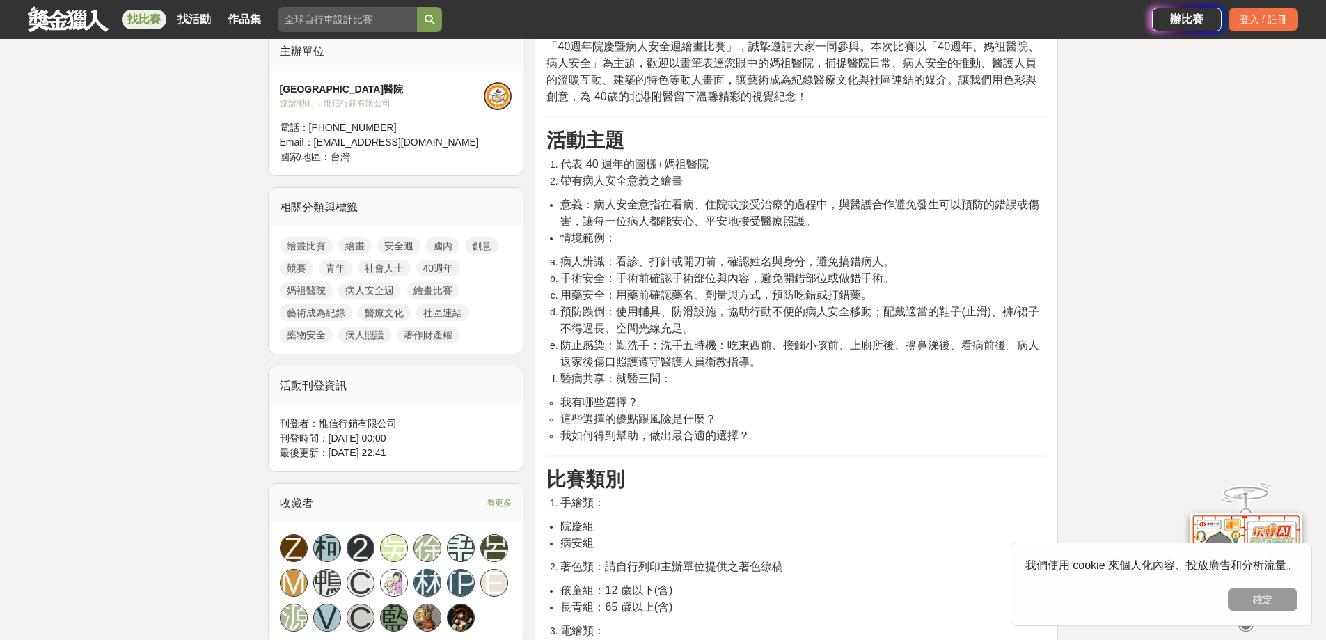
scroll to position [415, 0]
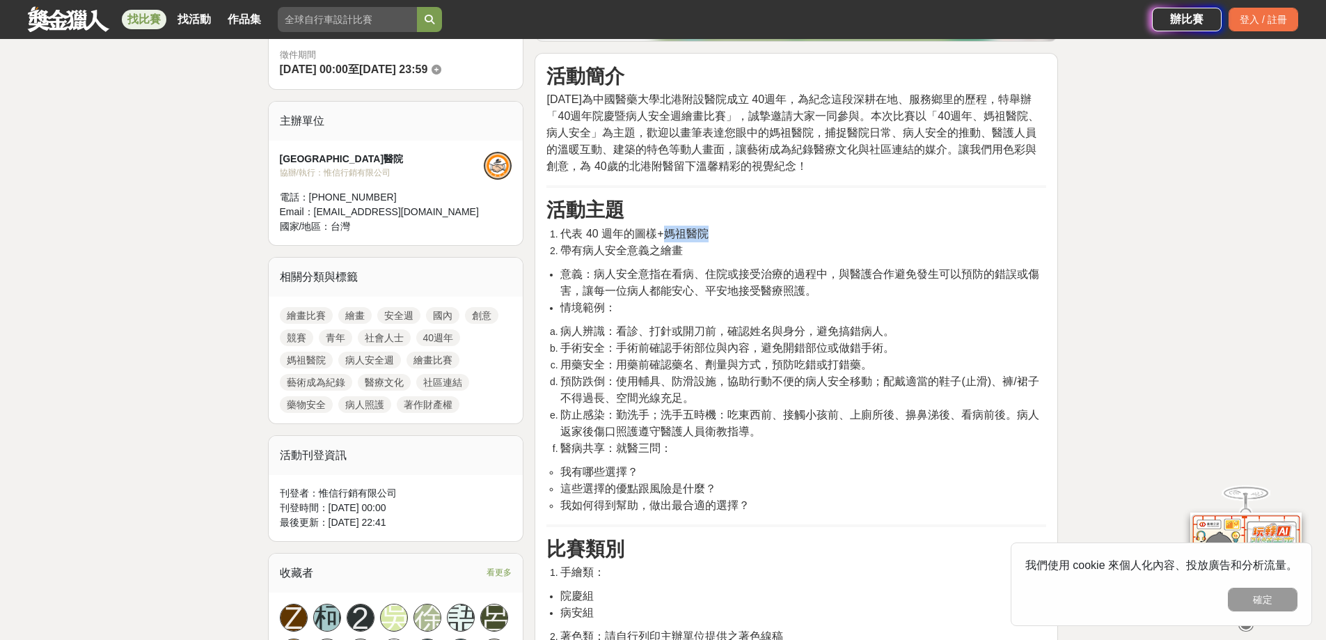
drag, startPoint x: 665, startPoint y: 231, endPoint x: 704, endPoint y: 227, distance: 39.9
click at [704, 228] on span "代表 40 週年的圖樣+媽祖醫院" at bounding box center [634, 234] width 148 height 12
copy span "媽祖醫院"
